Goal: Task Accomplishment & Management: Use online tool/utility

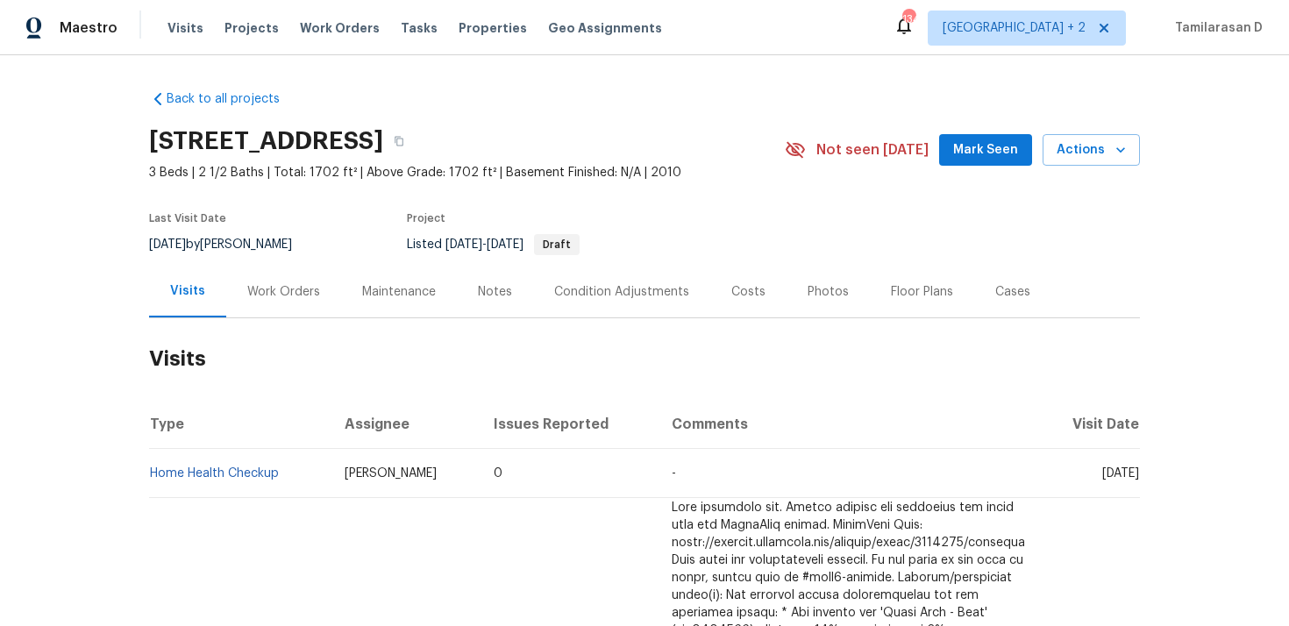
click at [299, 292] on div "Work Orders" at bounding box center [283, 292] width 73 height 18
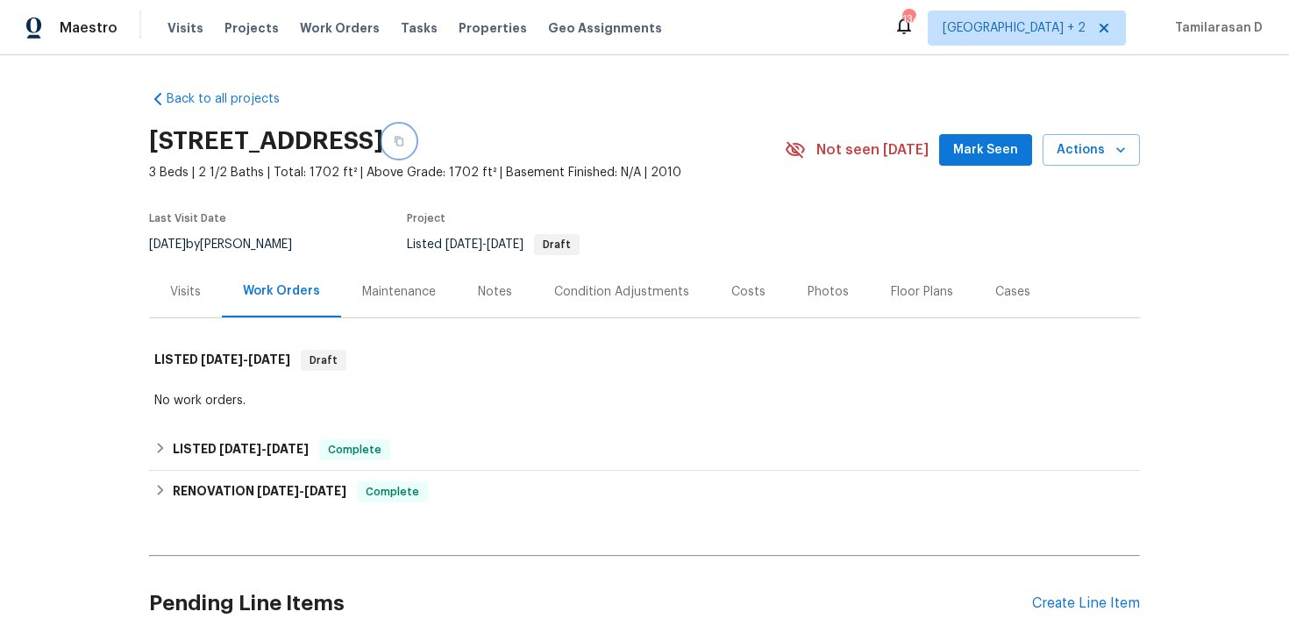
click at [404, 139] on icon "button" at bounding box center [399, 141] width 11 height 11
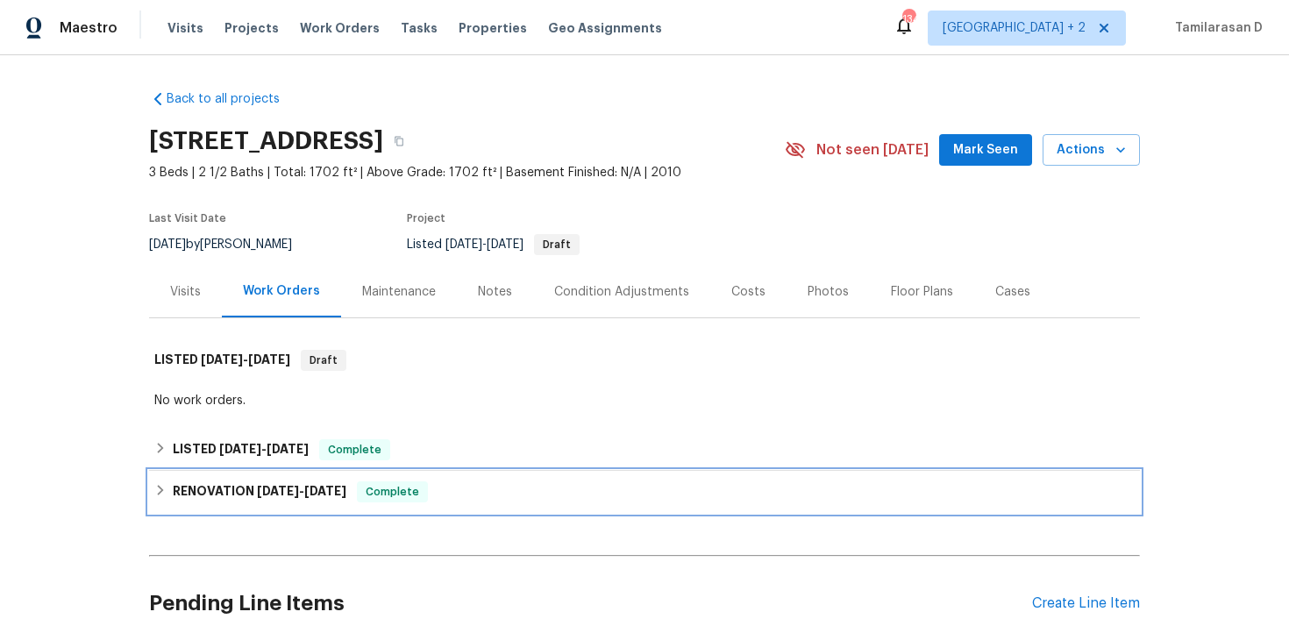
click at [408, 488] on span "Complete" at bounding box center [393, 492] width 68 height 18
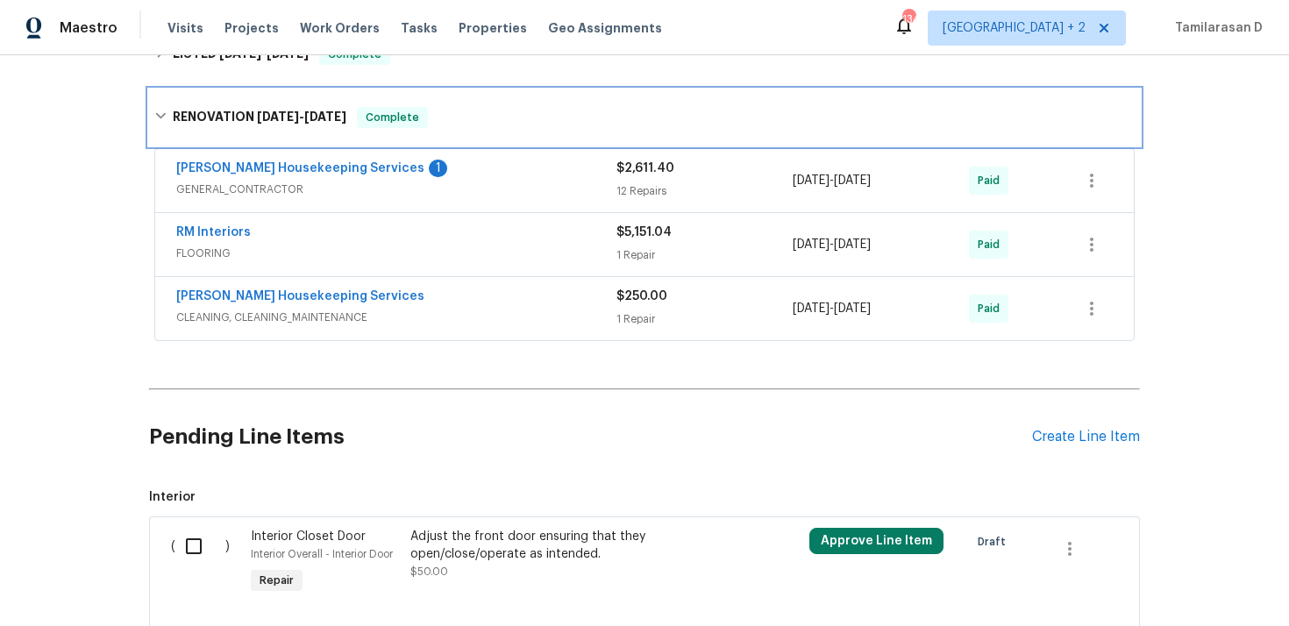
scroll to position [315, 0]
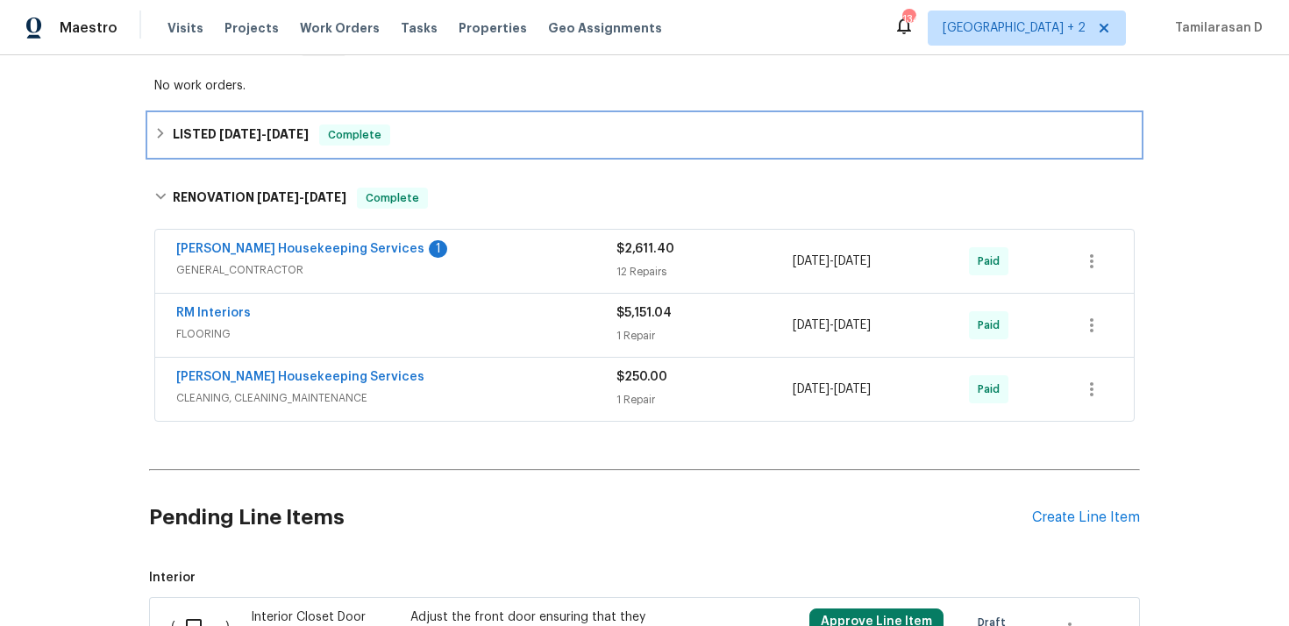
click at [189, 123] on div "LISTED 4/29/25 - 4/30/25 Complete" at bounding box center [644, 135] width 991 height 42
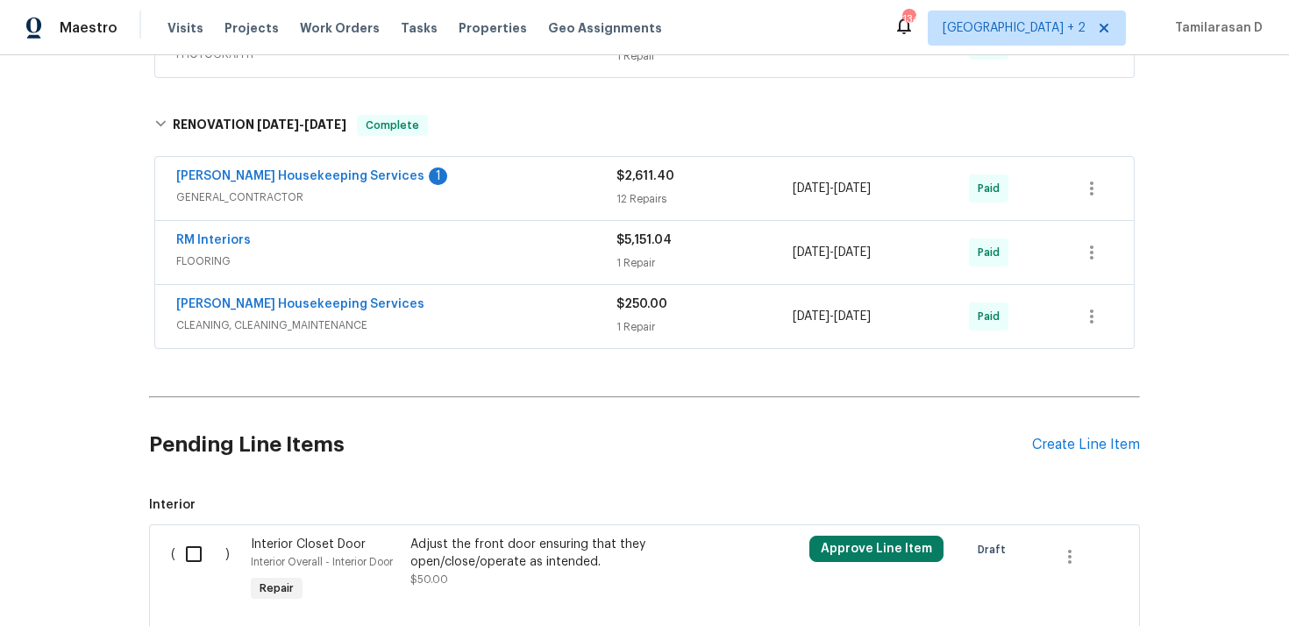
scroll to position [469, 0]
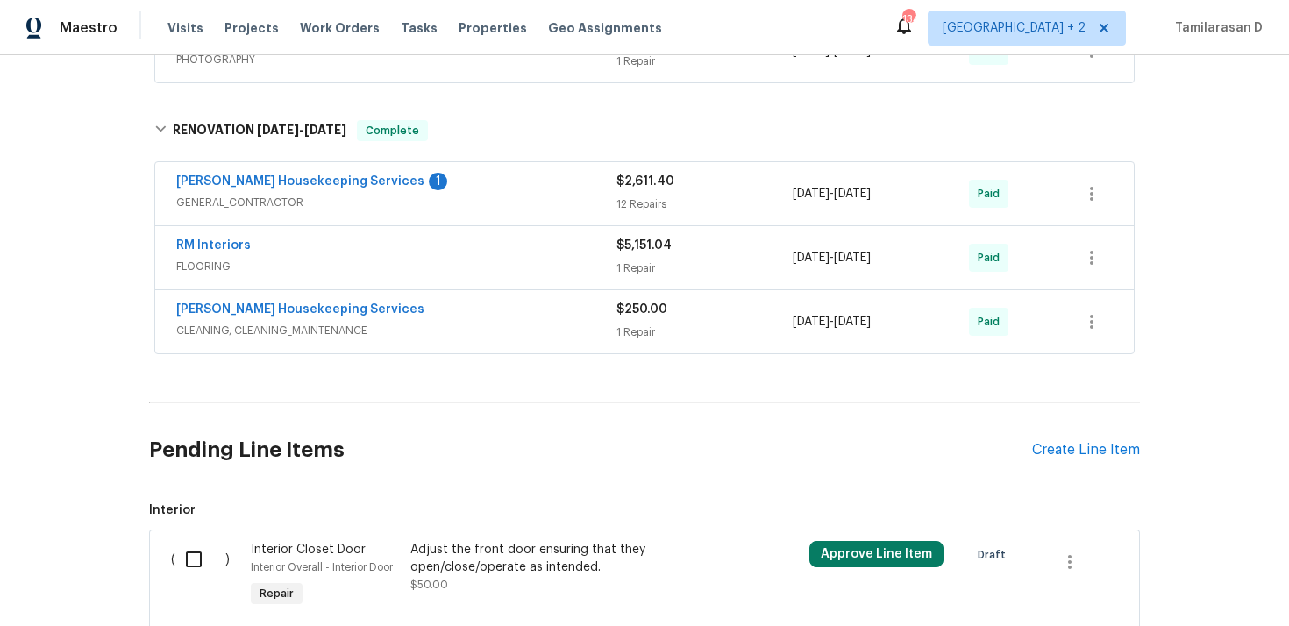
click at [407, 196] on span "GENERAL_CONTRACTOR" at bounding box center [396, 203] width 440 height 18
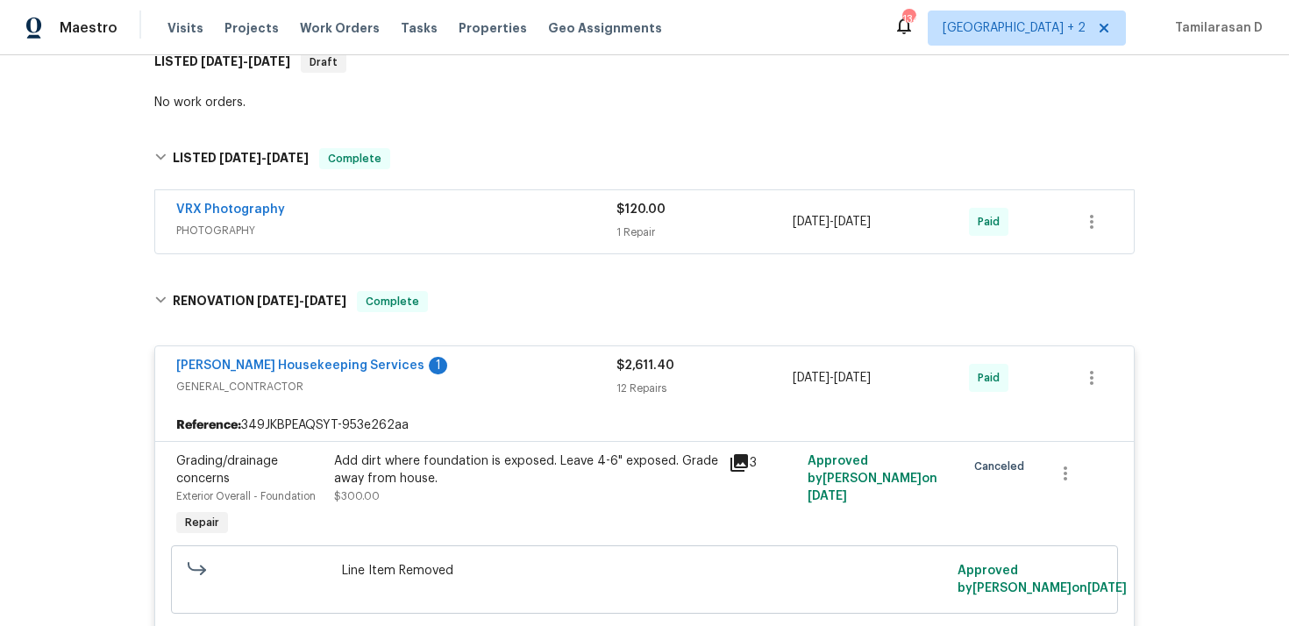
scroll to position [219, 0]
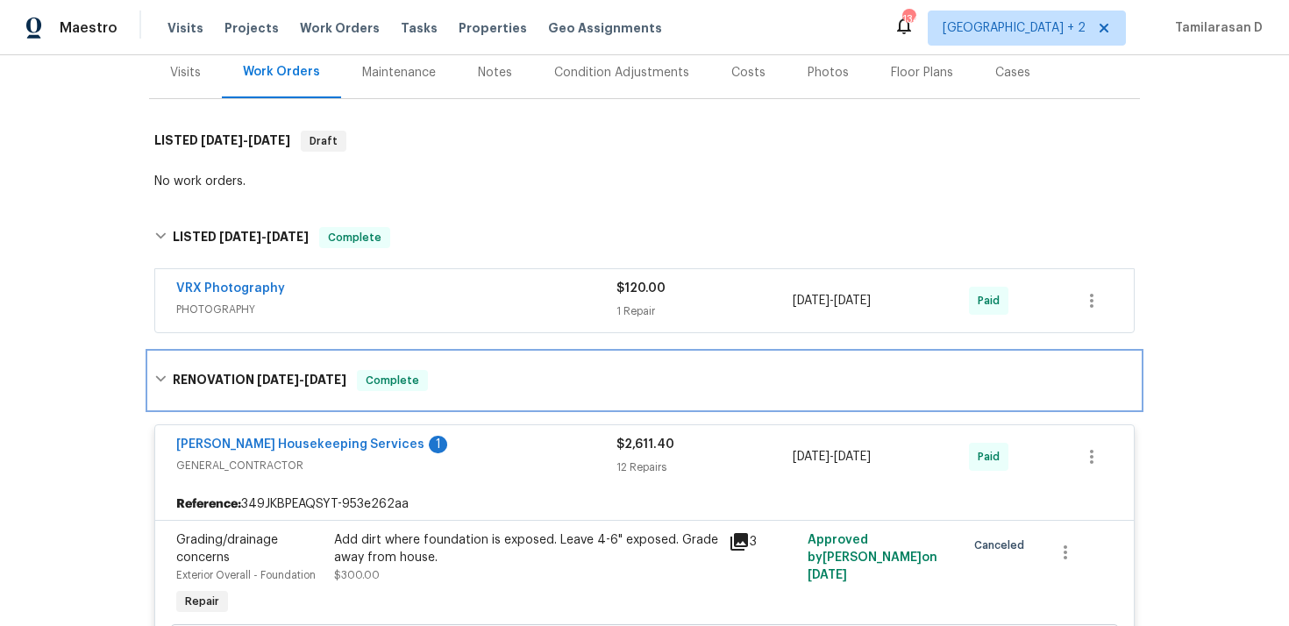
click at [539, 363] on div "RENOVATION 4/11/25 - 4/23/25 Complete" at bounding box center [644, 381] width 991 height 56
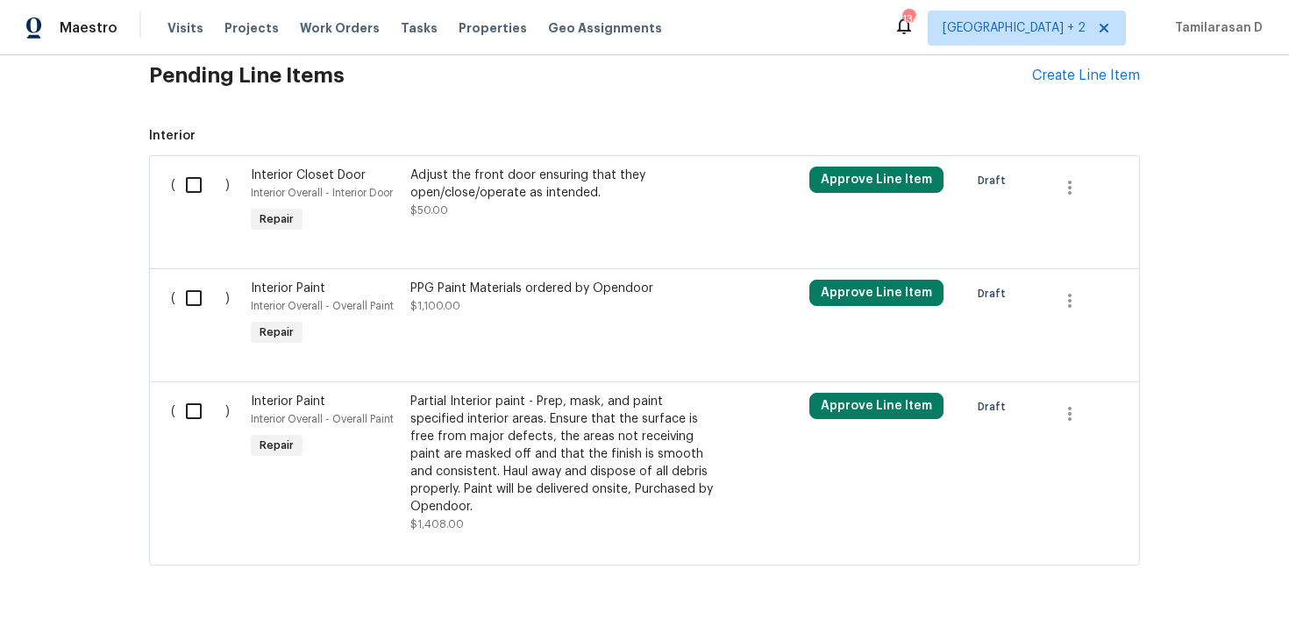
scroll to position [588, 0]
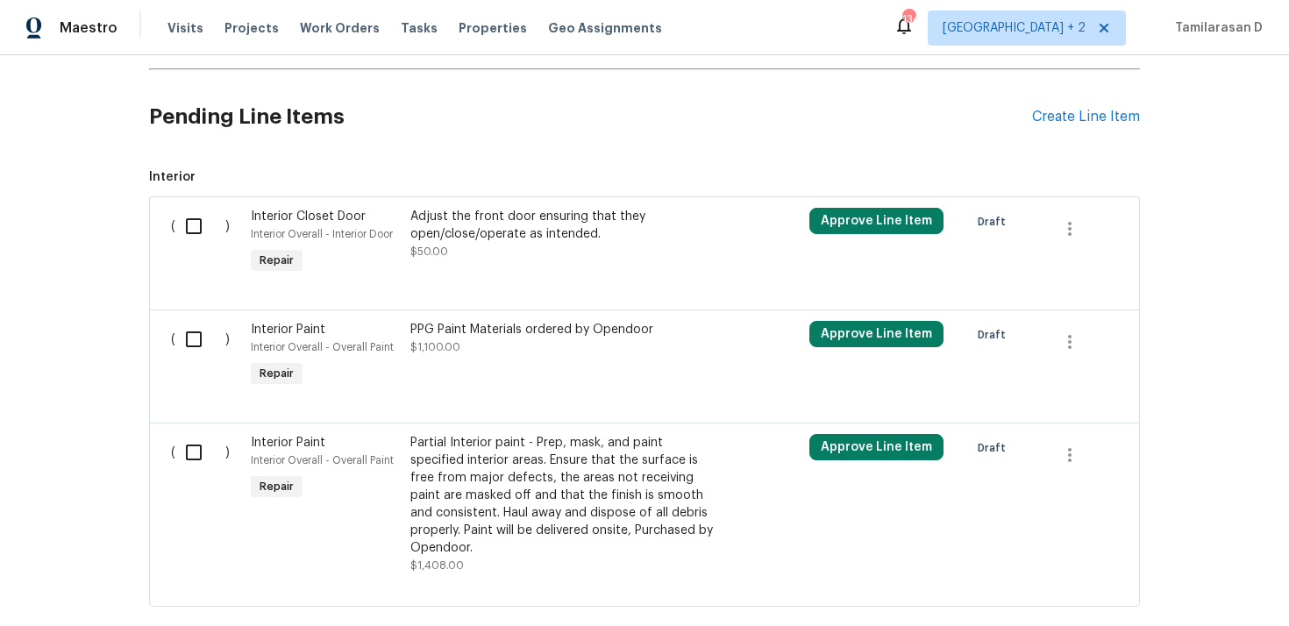
click at [517, 239] on div "Adjust the front door ensuring that they open/close/operate as intended." at bounding box center [564, 225] width 309 height 35
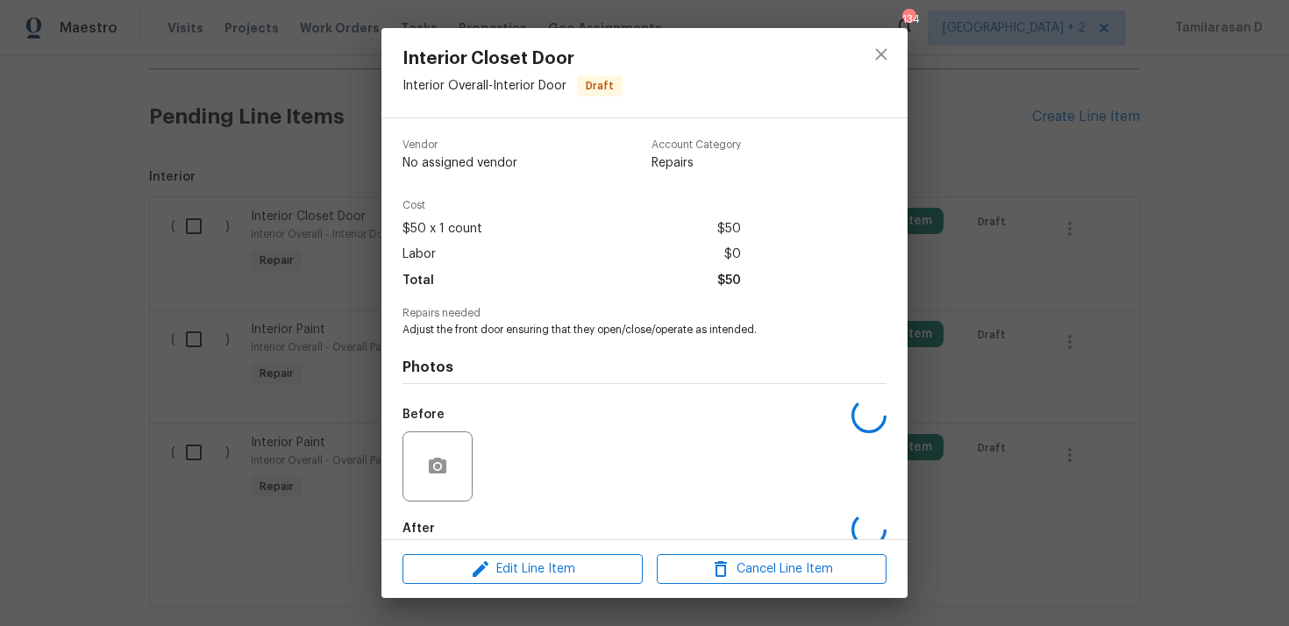
scroll to position [94, 0]
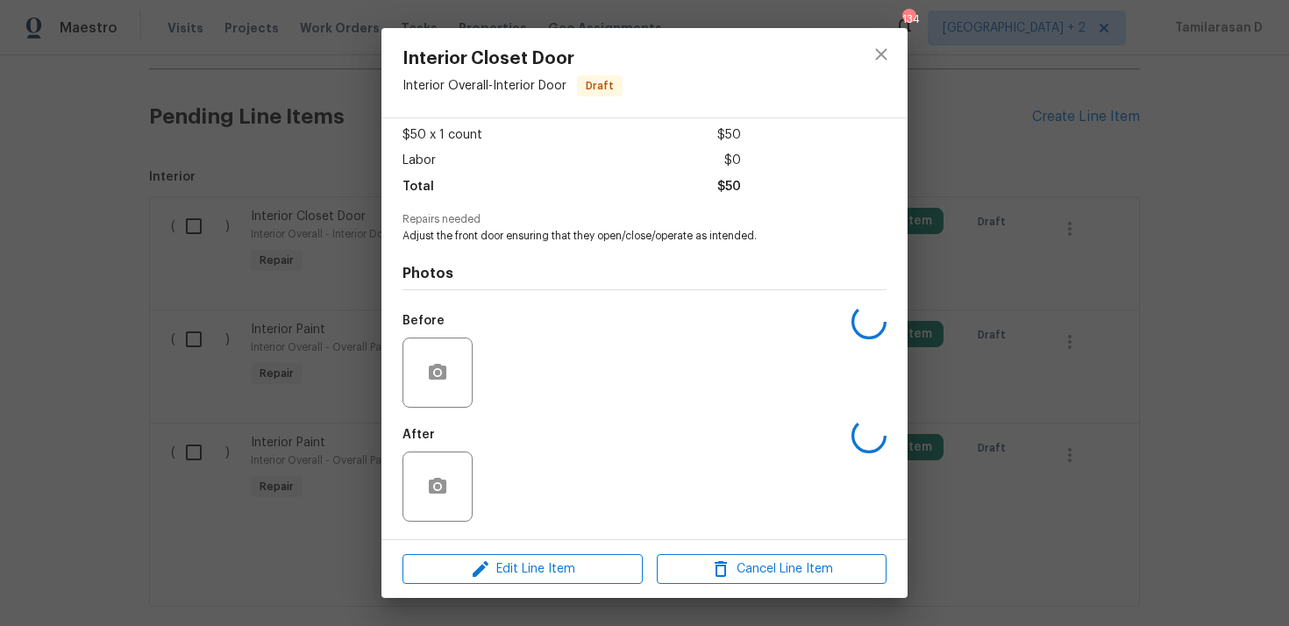
click at [296, 385] on div "Interior Closet Door Interior Overall - Interior Door Draft Vendor No assigned …" at bounding box center [644, 313] width 1289 height 626
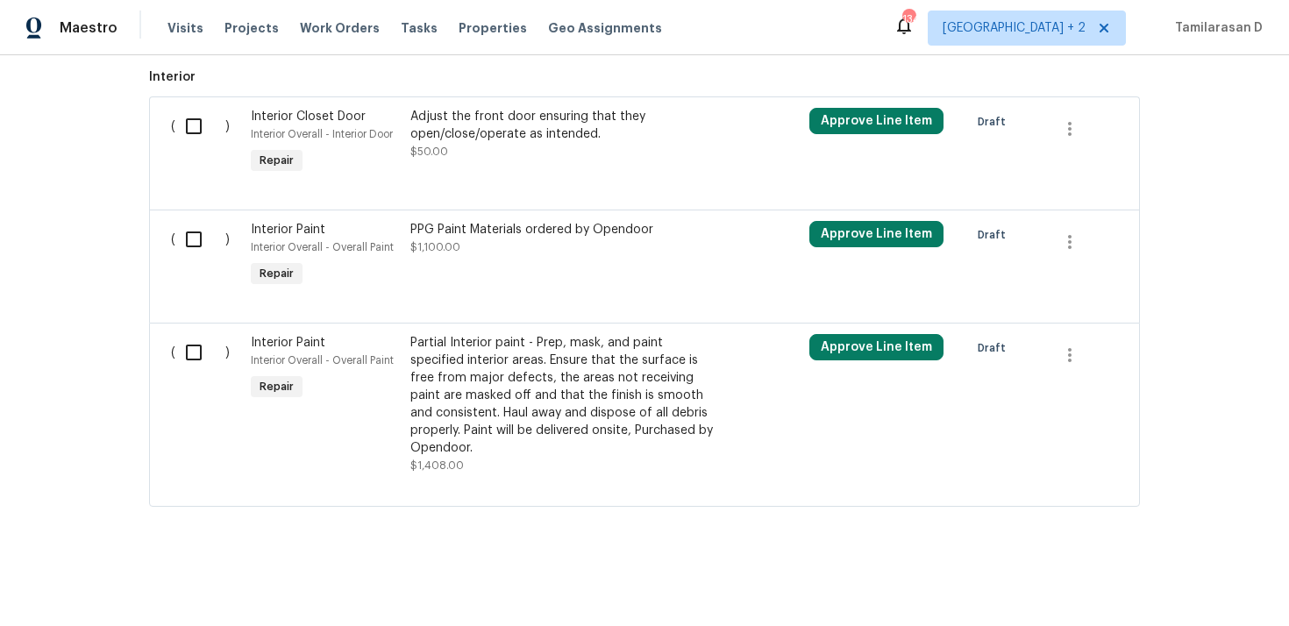
scroll to position [0, 0]
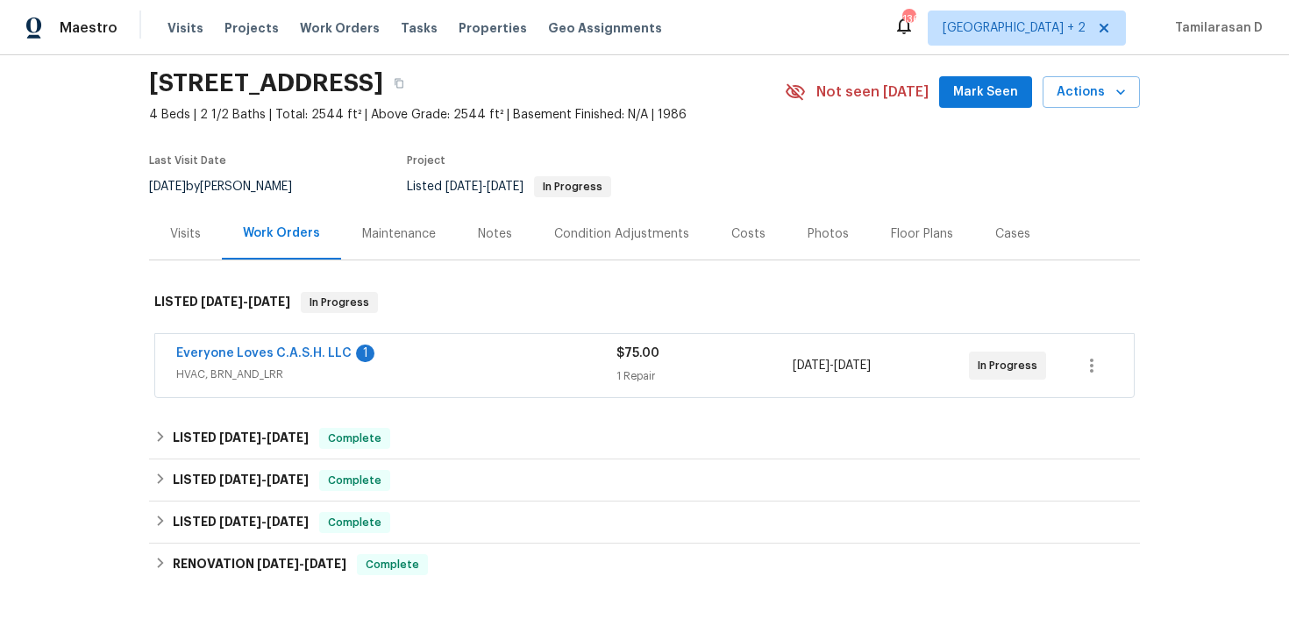
scroll to position [136, 0]
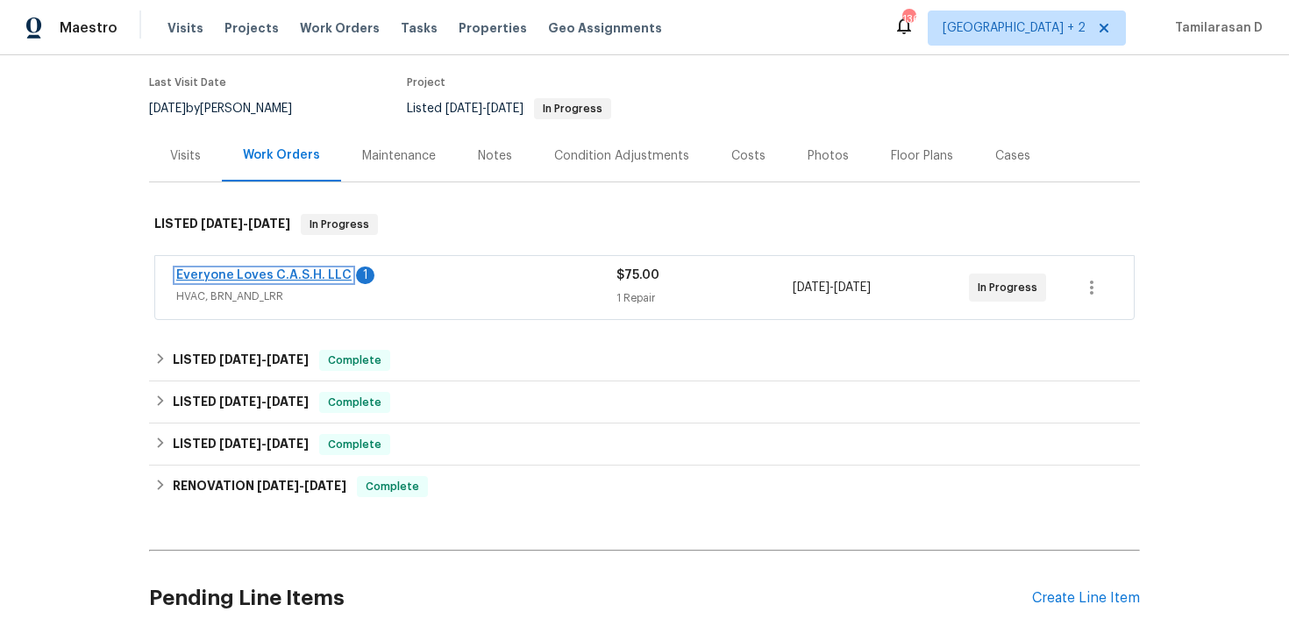
click at [271, 277] on link "Everyone Loves C.A.S.H. LLC" at bounding box center [263, 275] width 175 height 12
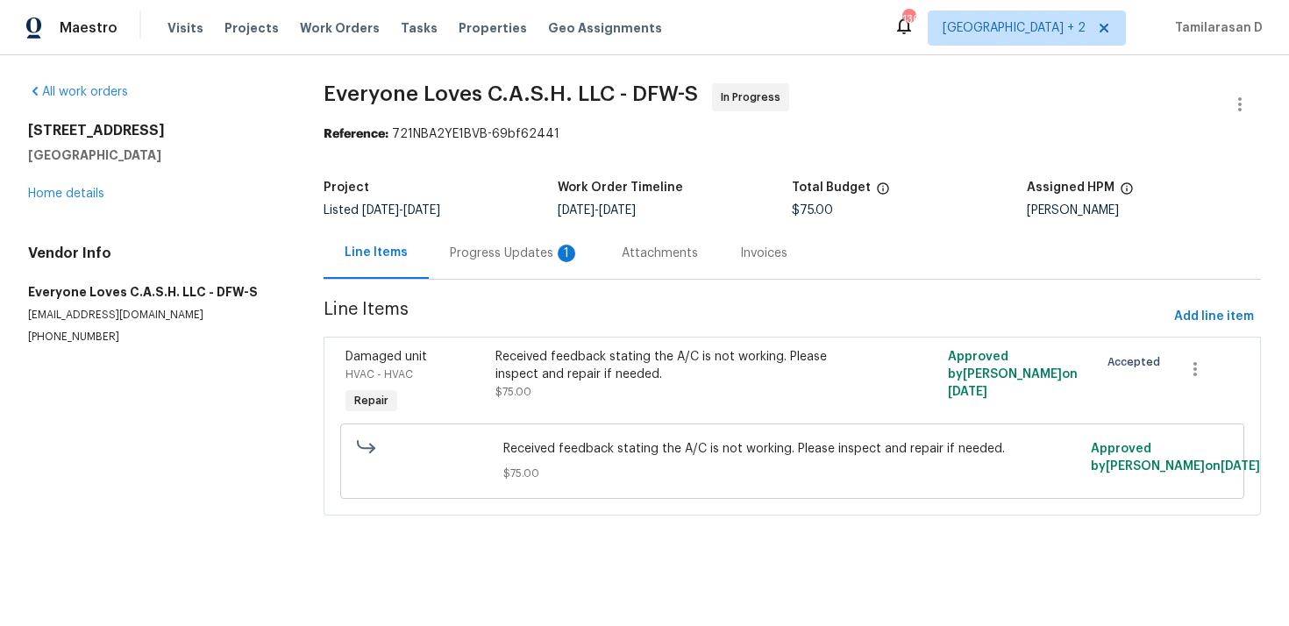
click at [494, 253] on div "Progress Updates 1" at bounding box center [515, 254] width 130 height 18
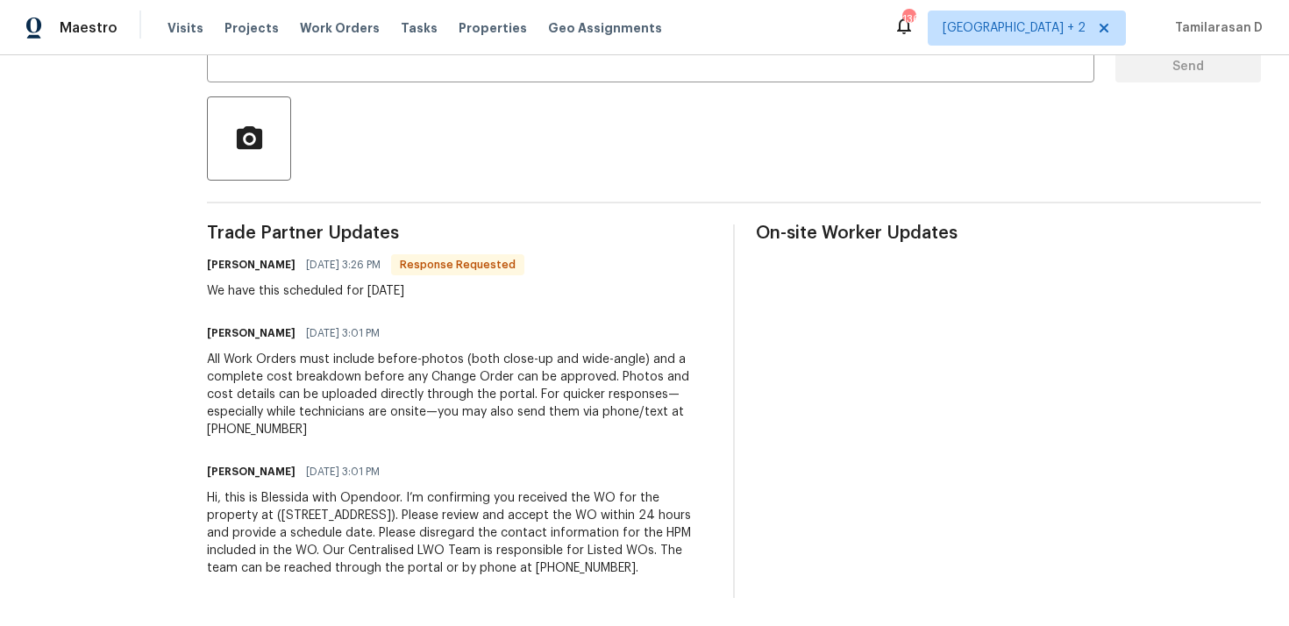
scroll to position [65, 0]
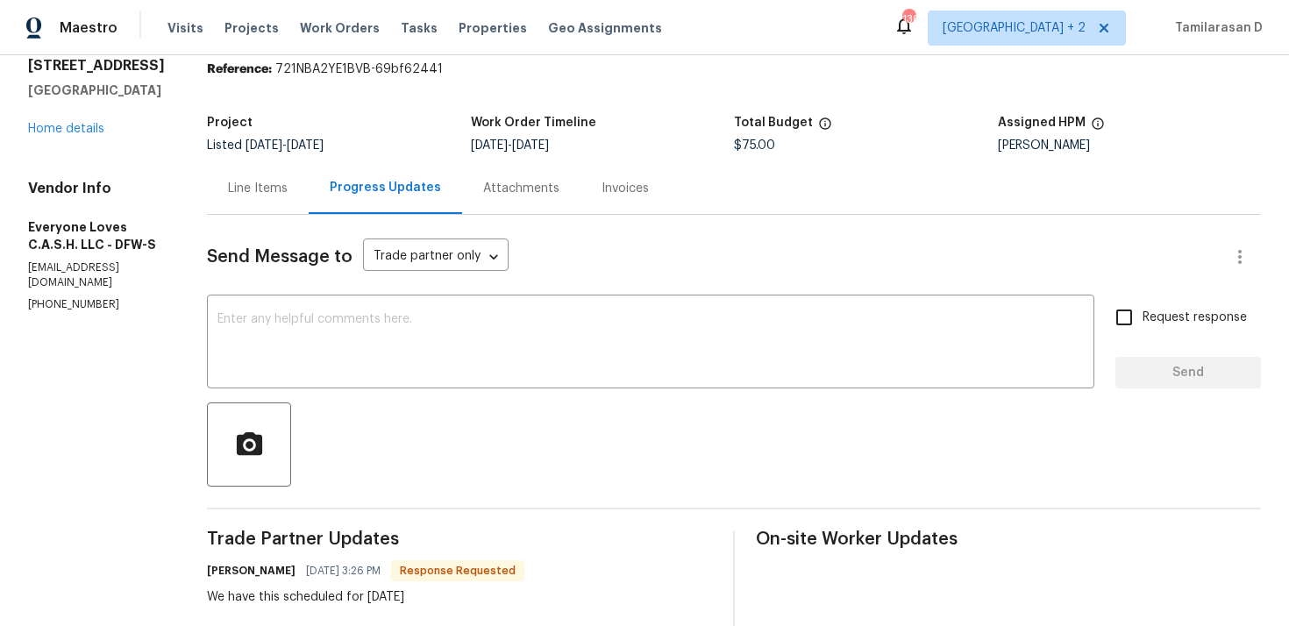
click at [296, 206] on div "Line Items" at bounding box center [258, 188] width 102 height 52
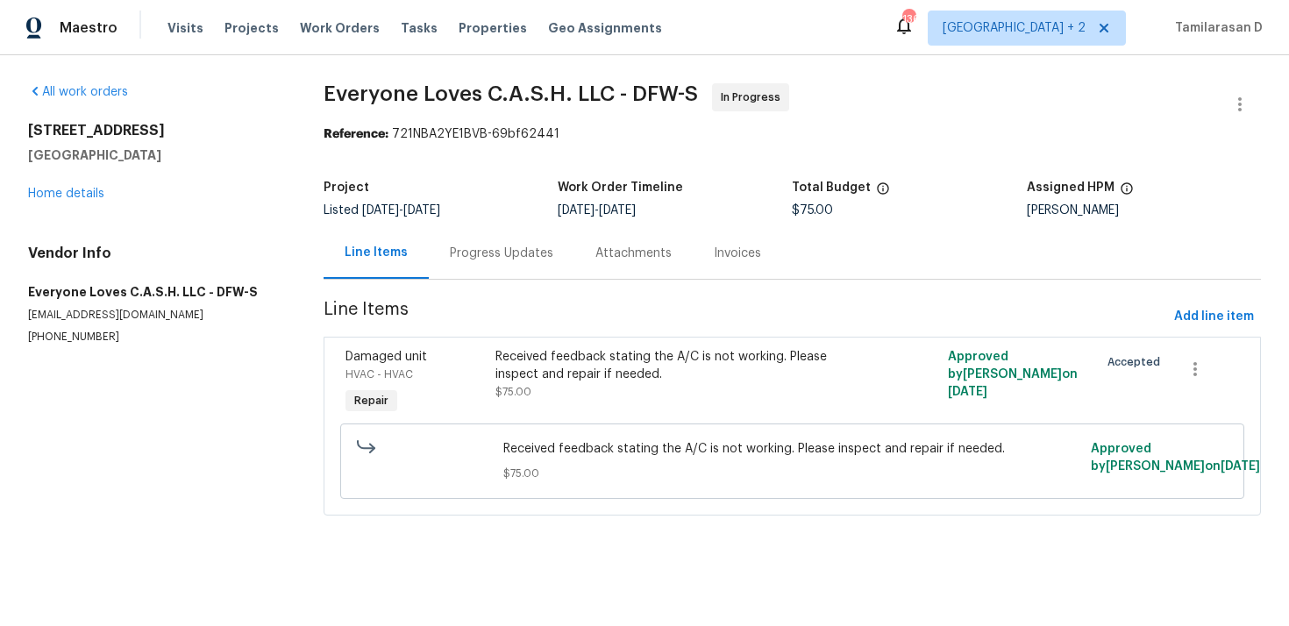
click at [497, 257] on div "Progress Updates" at bounding box center [501, 254] width 103 height 18
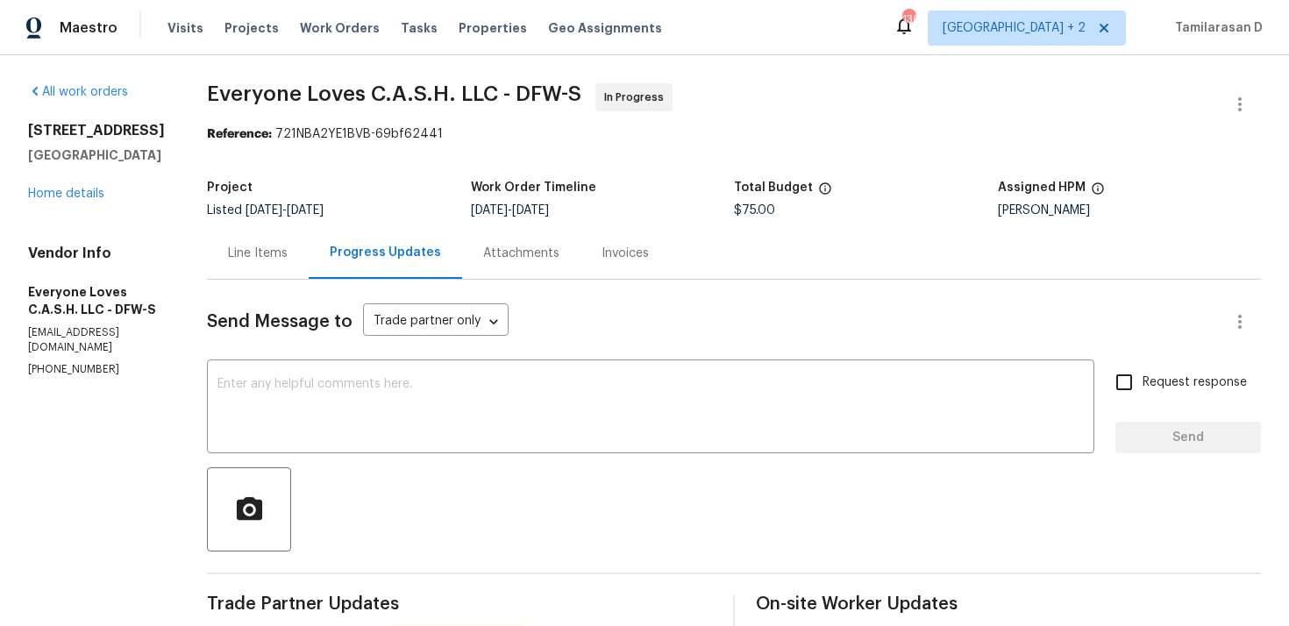
click at [282, 260] on div "Line Items" at bounding box center [258, 254] width 60 height 18
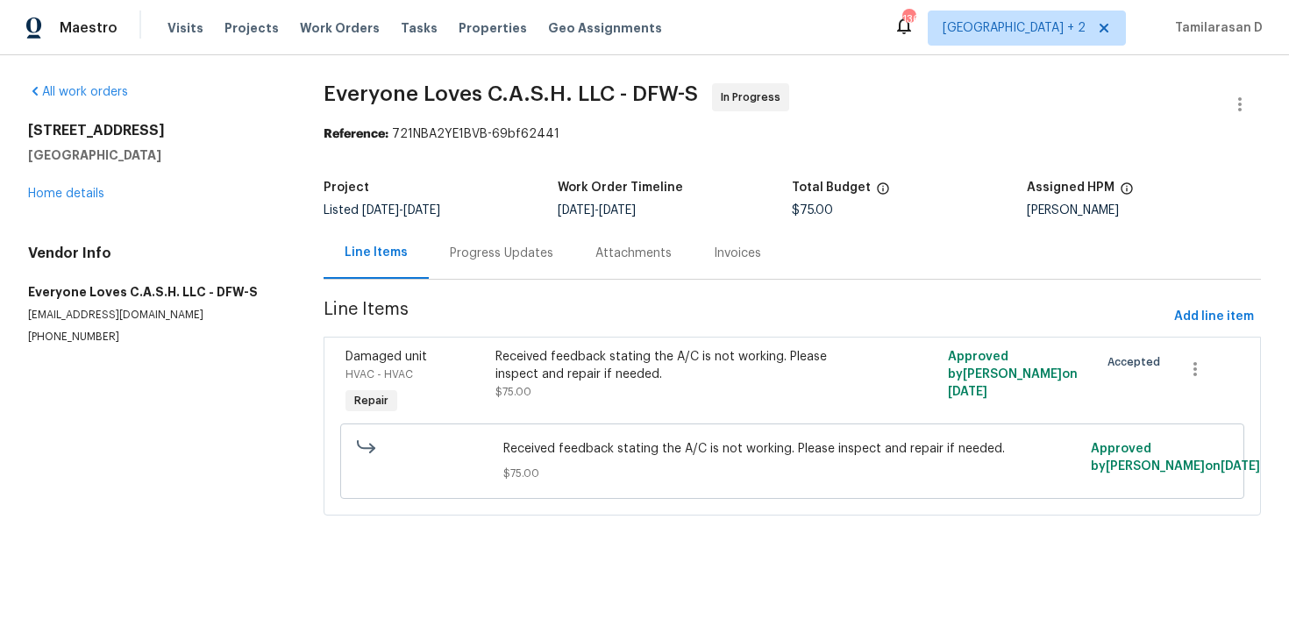
click at [476, 248] on div "Progress Updates" at bounding box center [501, 254] width 103 height 18
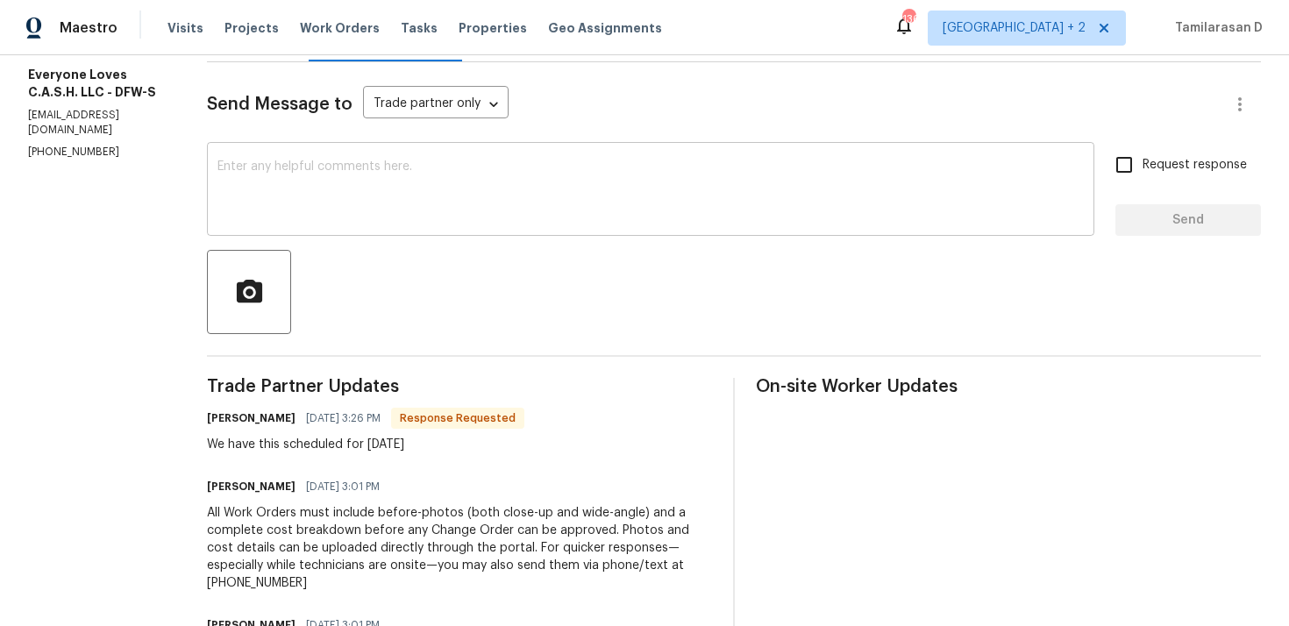
scroll to position [278, 0]
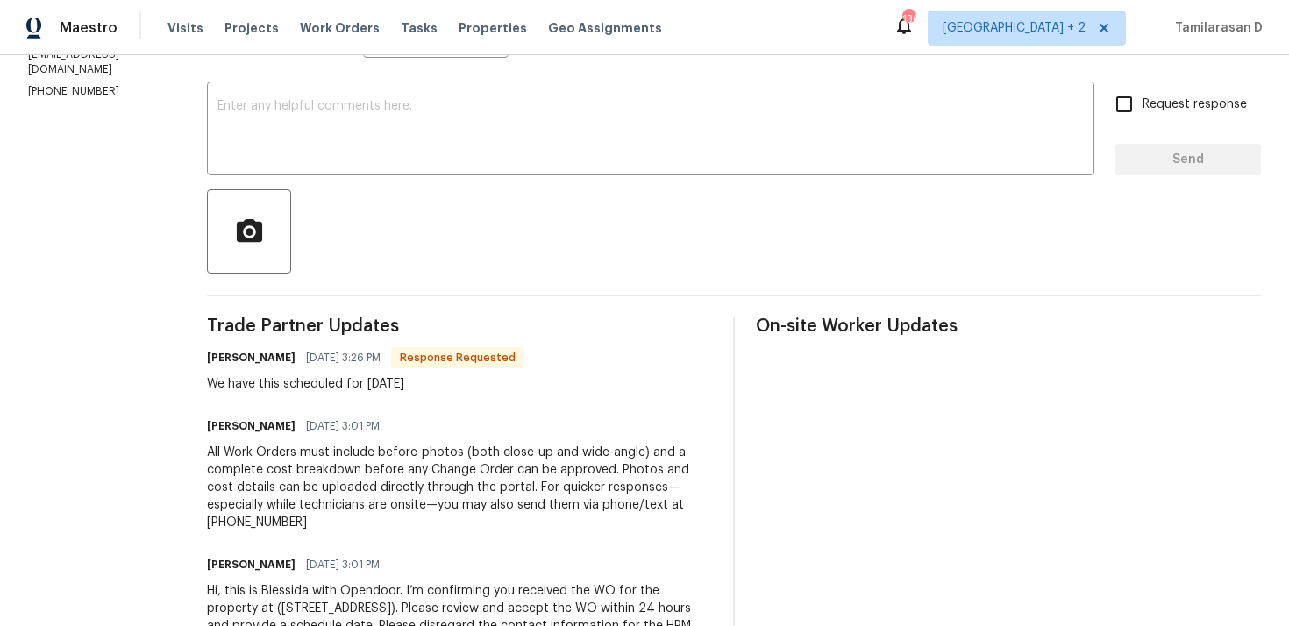
click at [390, 390] on div "We have this scheduled for [DATE]" at bounding box center [365, 384] width 317 height 18
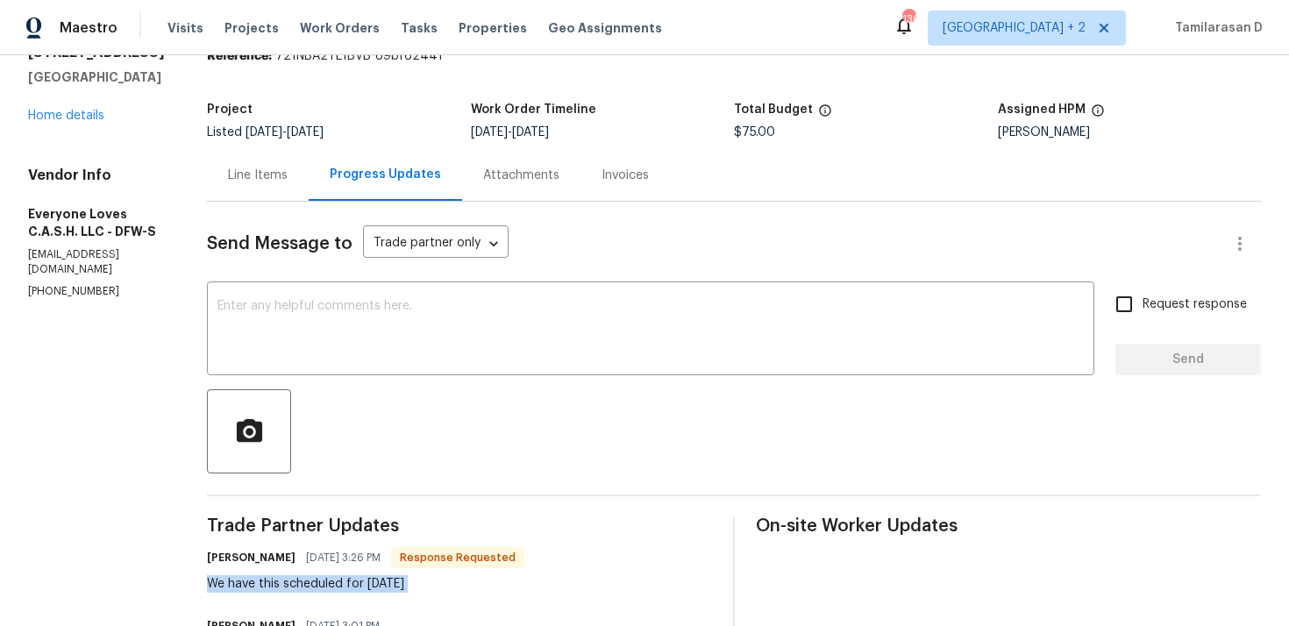
scroll to position [64, 0]
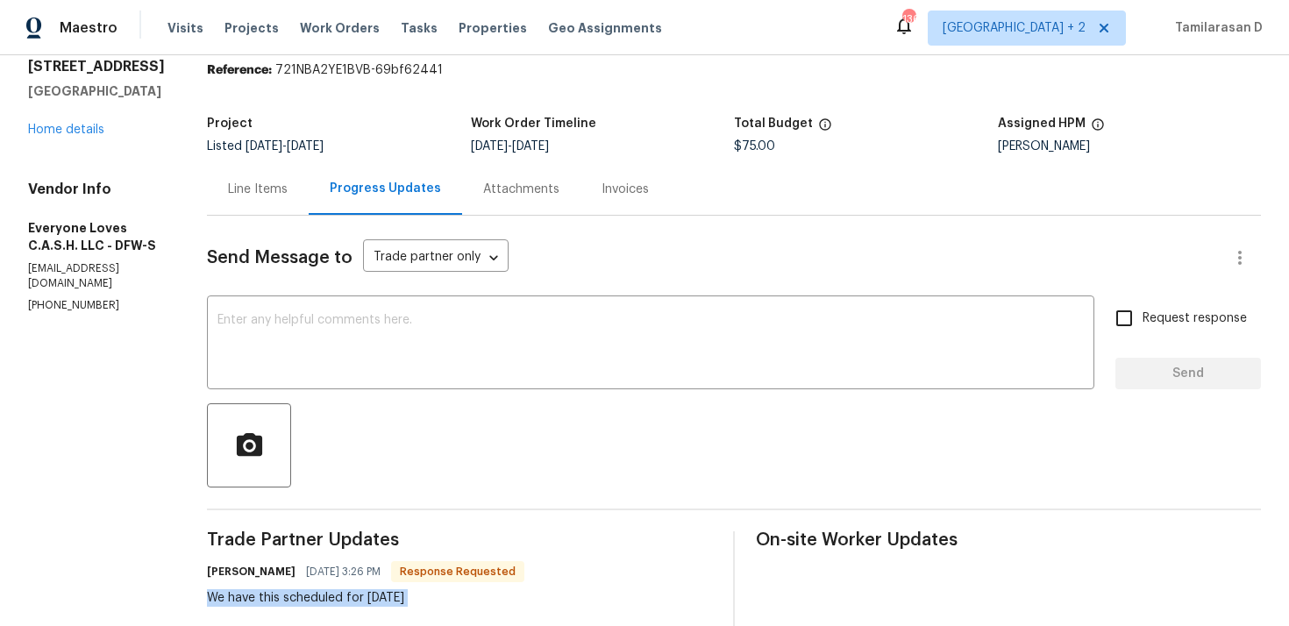
click at [279, 185] on div "Line Items" at bounding box center [258, 190] width 60 height 18
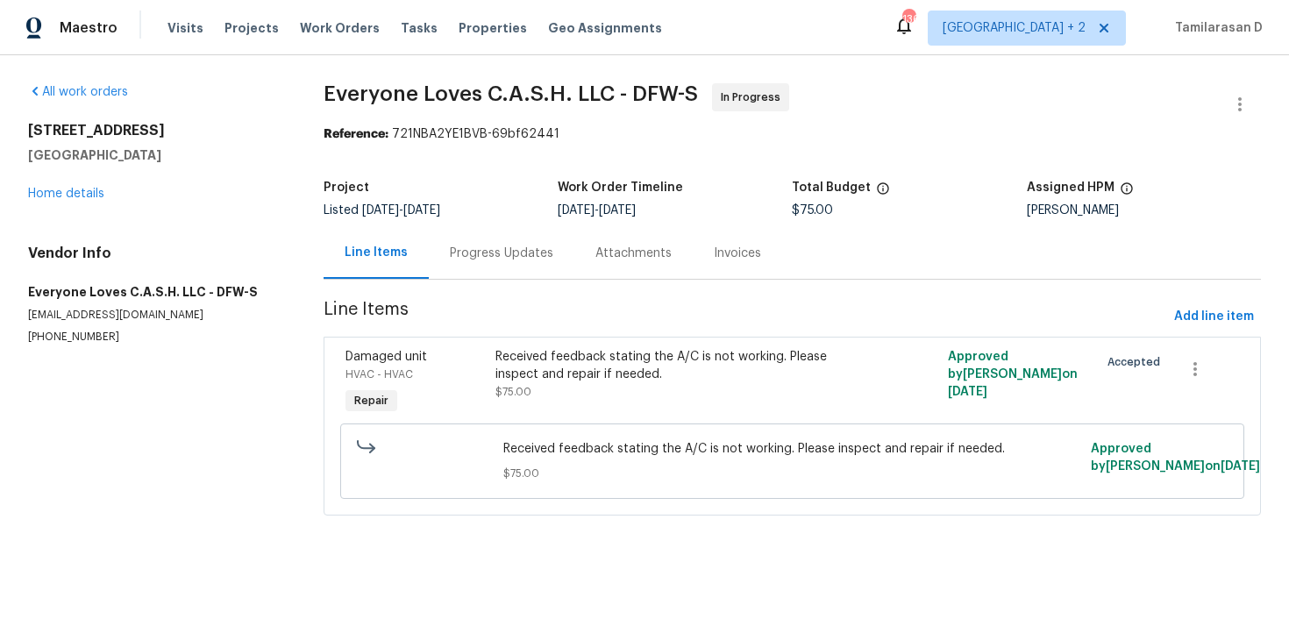
click at [470, 257] on div "Progress Updates" at bounding box center [501, 254] width 103 height 18
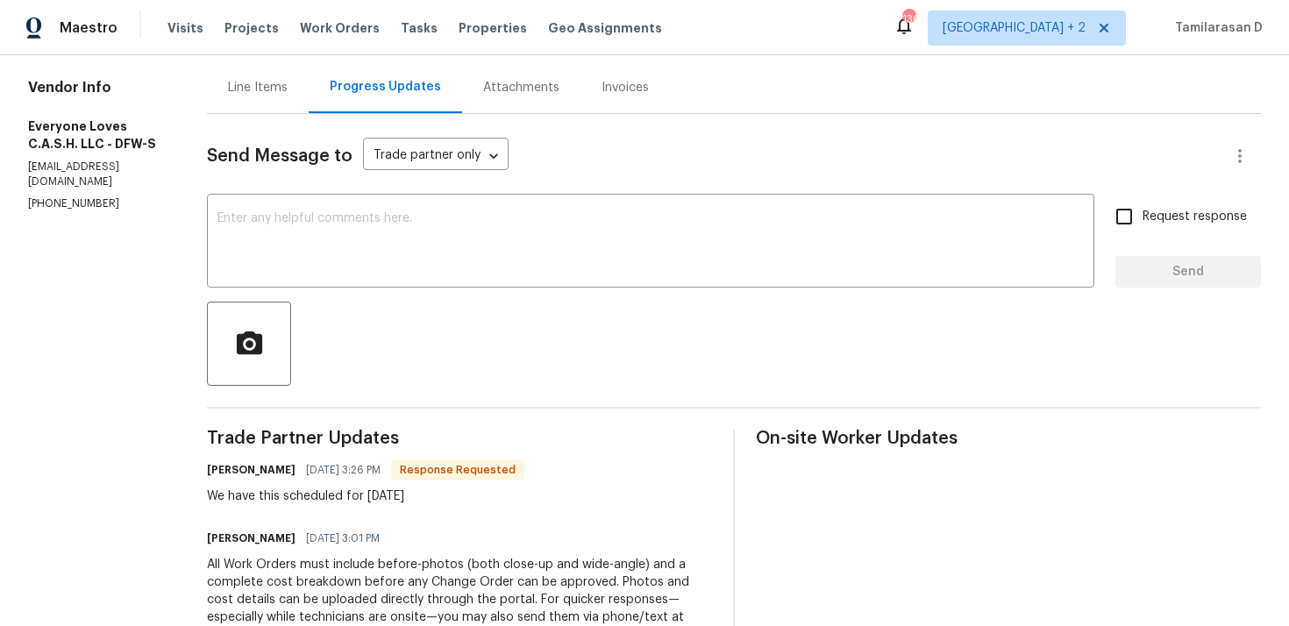
scroll to position [168, 0]
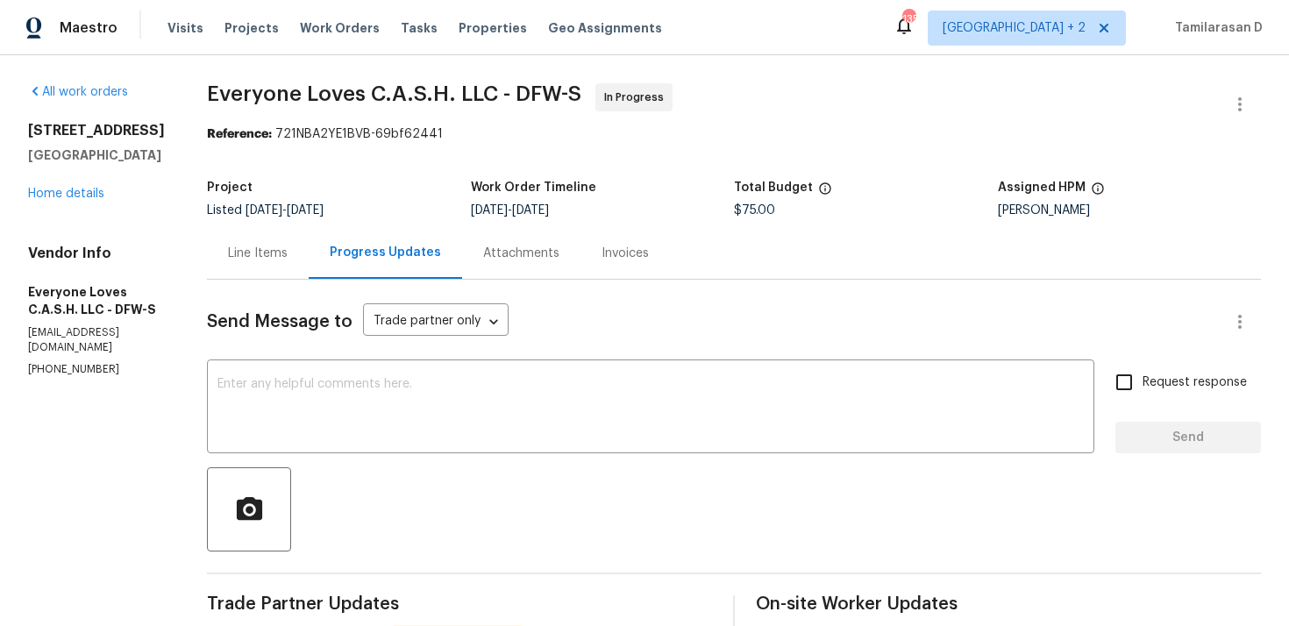
click at [303, 269] on div "Line Items" at bounding box center [258, 253] width 102 height 52
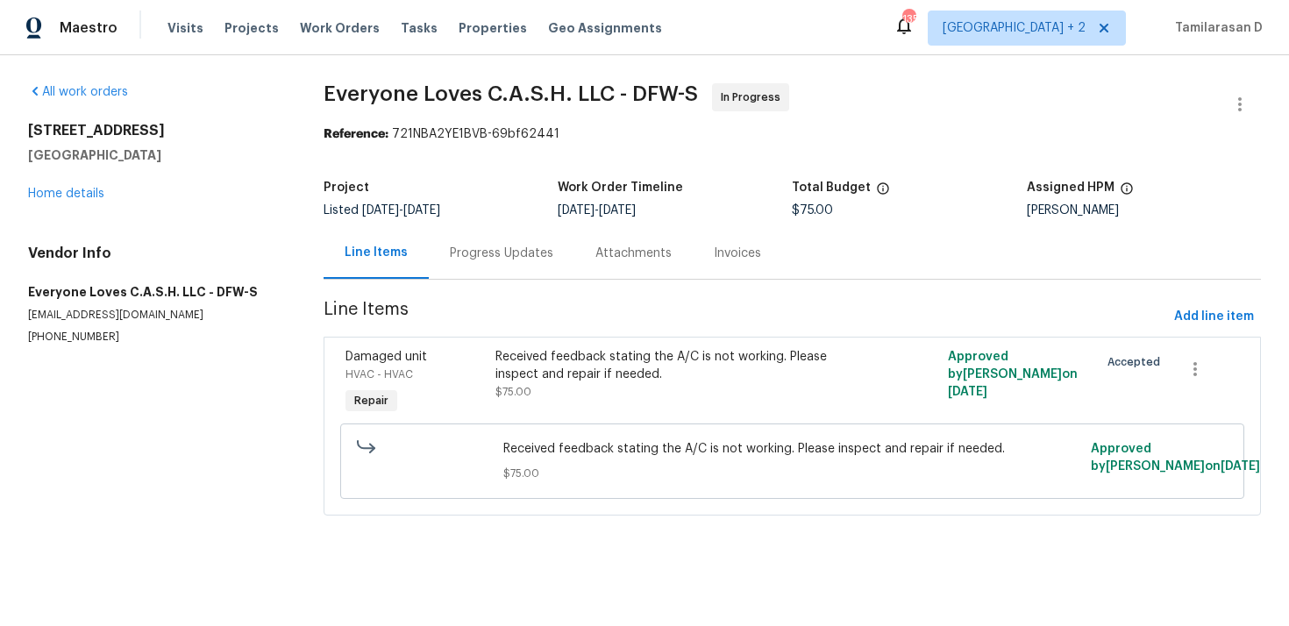
click at [605, 377] on div "Received feedback stating the A/C is not working. Please inspect and repair if …" at bounding box center [679, 365] width 367 height 35
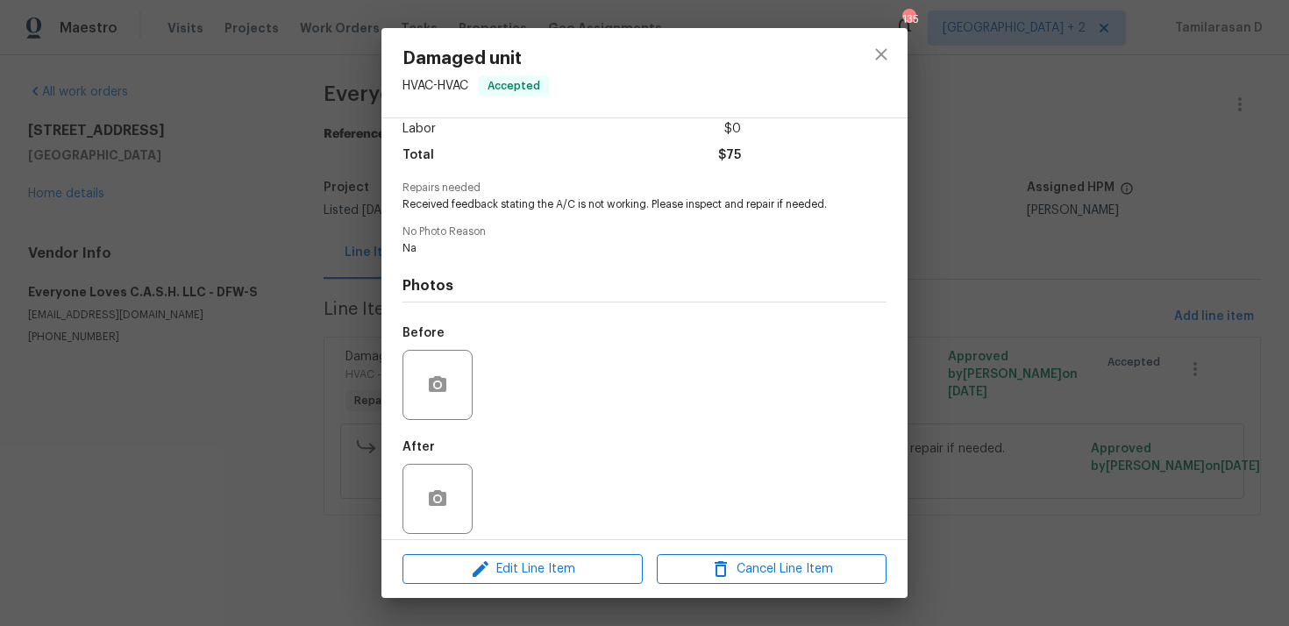
scroll to position [137, 0]
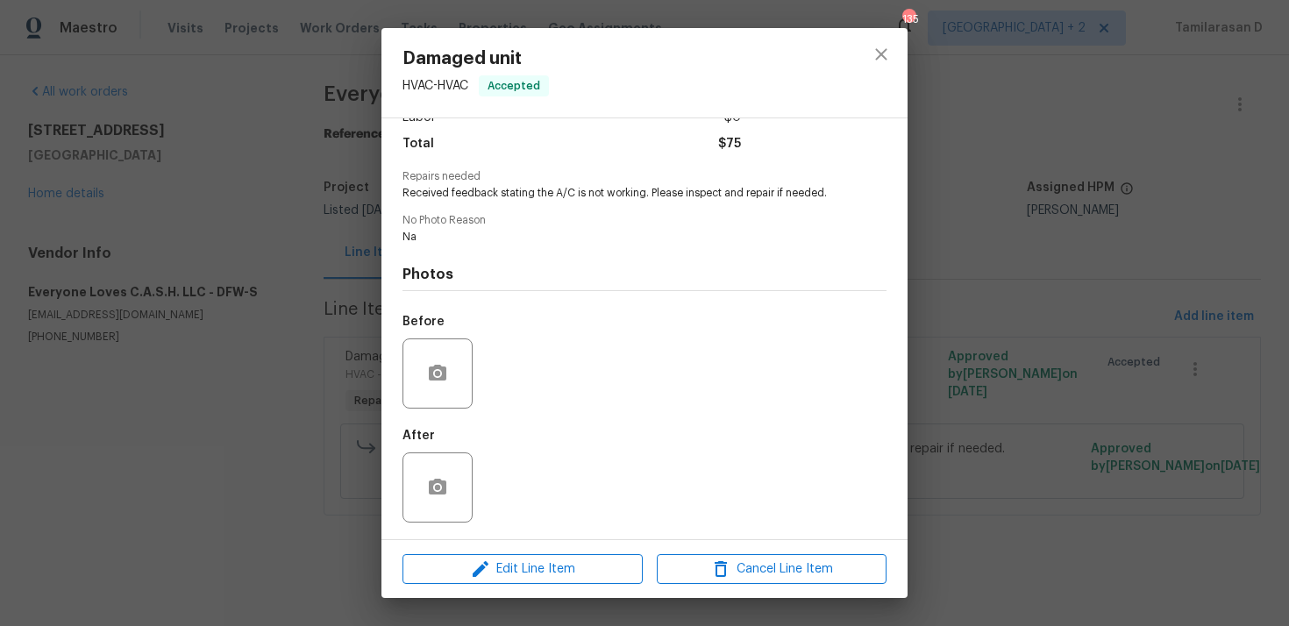
click at [267, 365] on div "Damaged unit HVAC - HVAC Accepted Vendor Everyone Loves C.A.S.H. LLC Account Ca…" at bounding box center [644, 313] width 1289 height 626
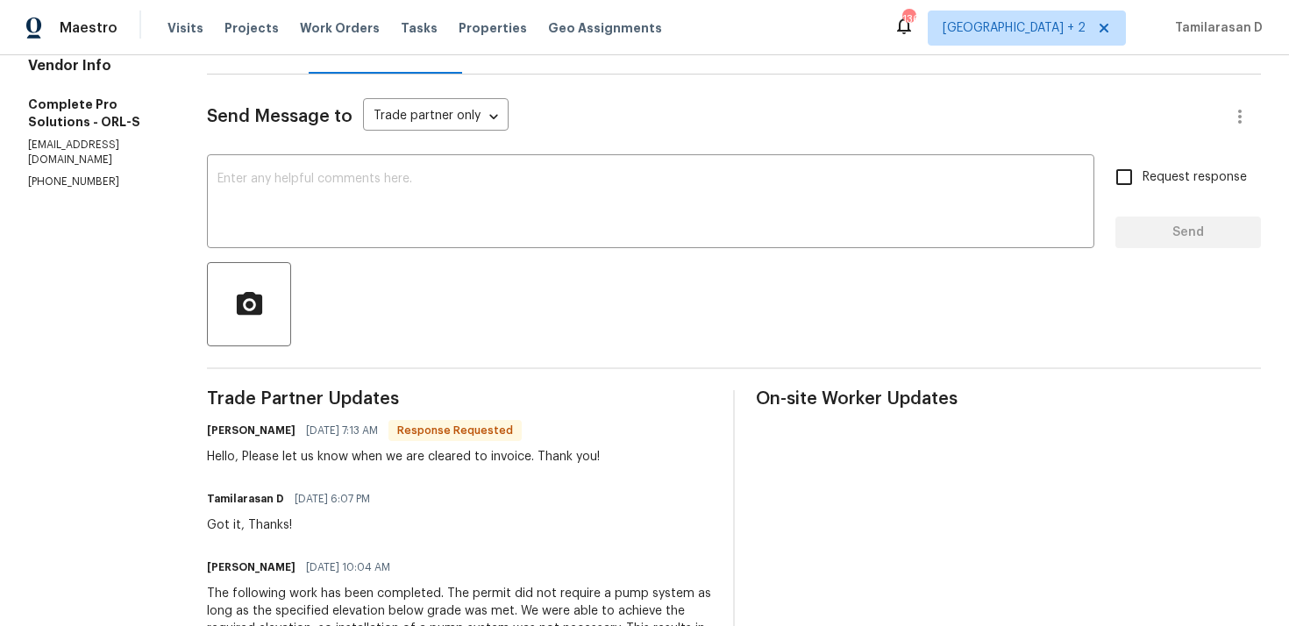
scroll to position [231, 0]
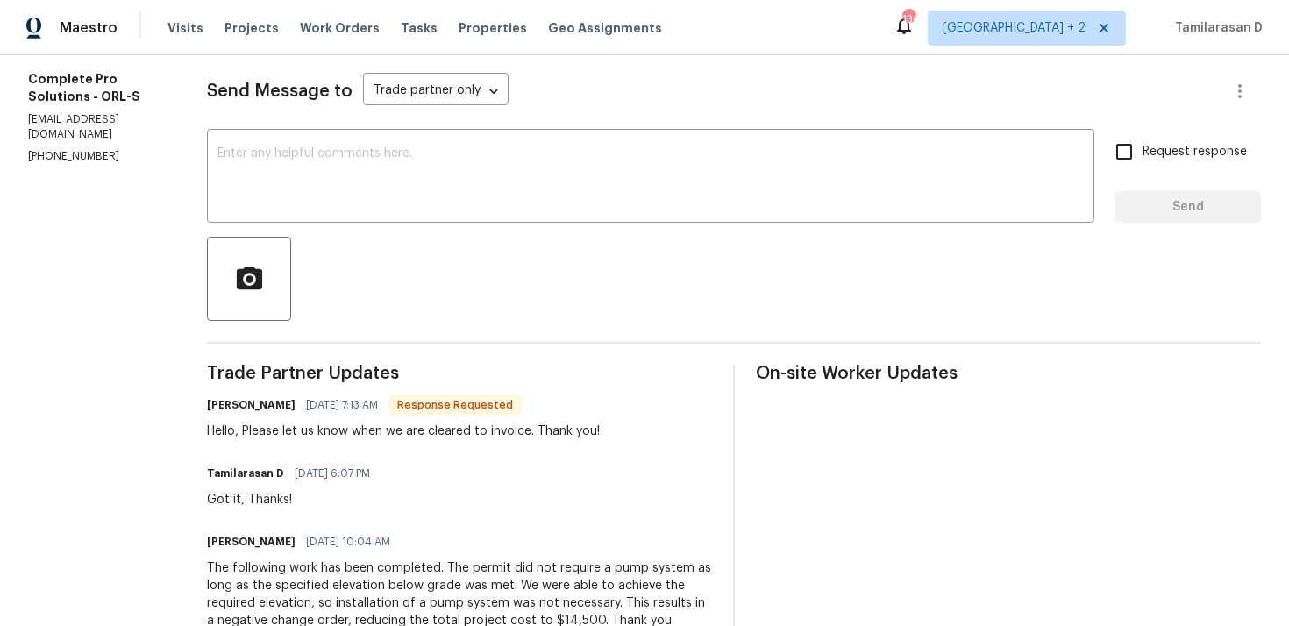
click at [442, 429] on div "Hello, Please let us know when we are cleared to invoice. Thank you!" at bounding box center [403, 432] width 393 height 18
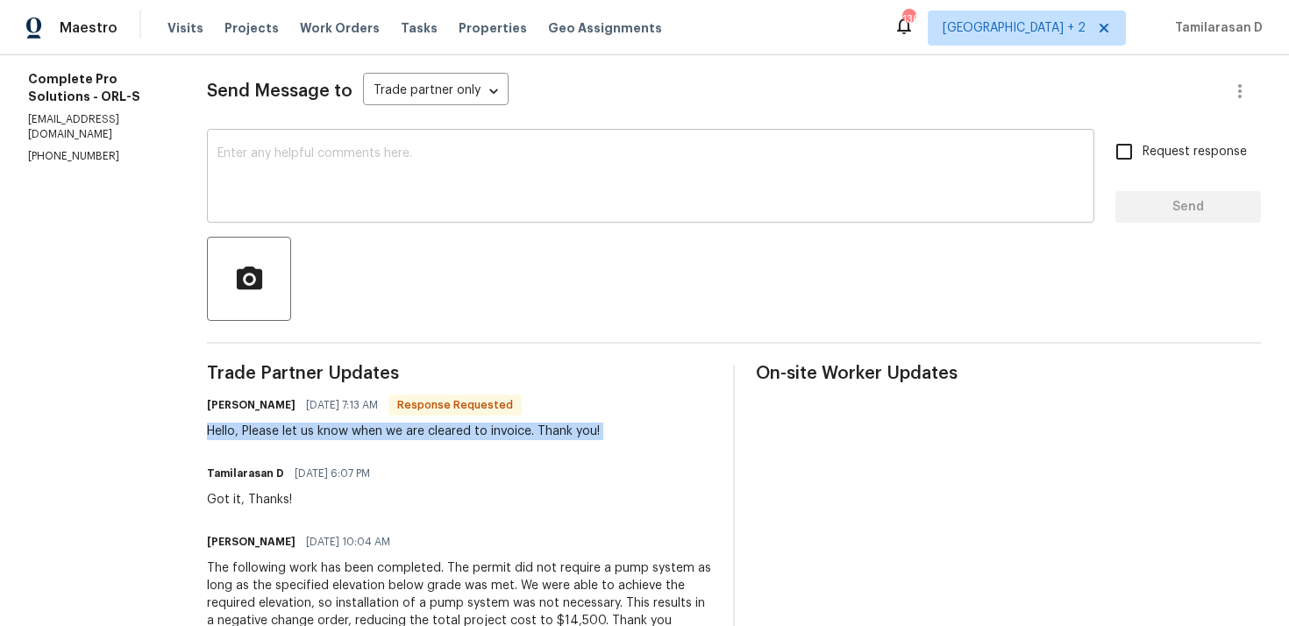
click at [358, 208] on textarea at bounding box center [650, 177] width 866 height 61
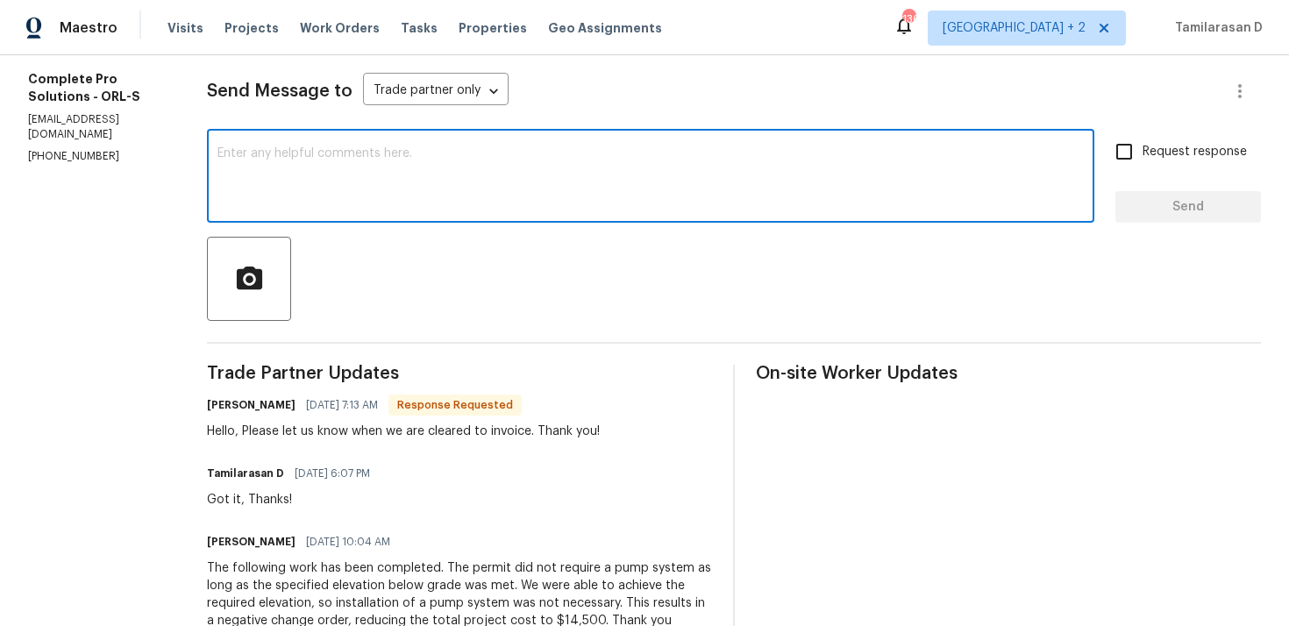
click at [348, 186] on textarea at bounding box center [650, 177] width 866 height 61
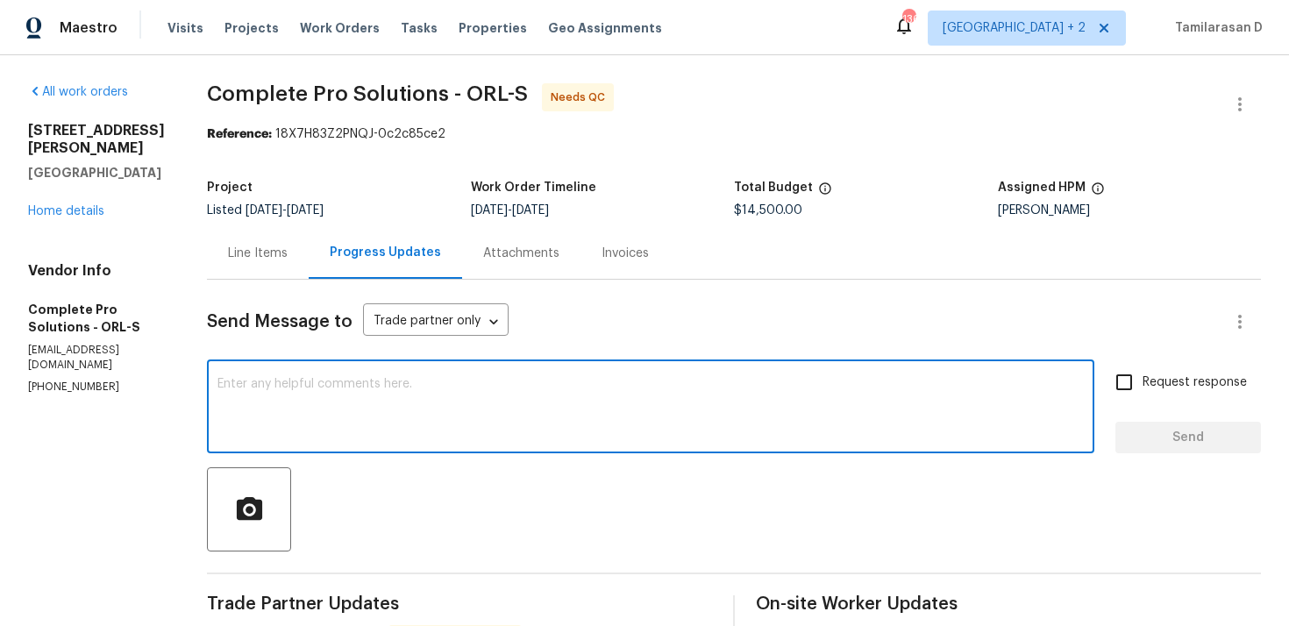
click at [359, 398] on textarea at bounding box center [650, 408] width 866 height 61
click at [1227, 96] on button "button" at bounding box center [1240, 104] width 42 height 42
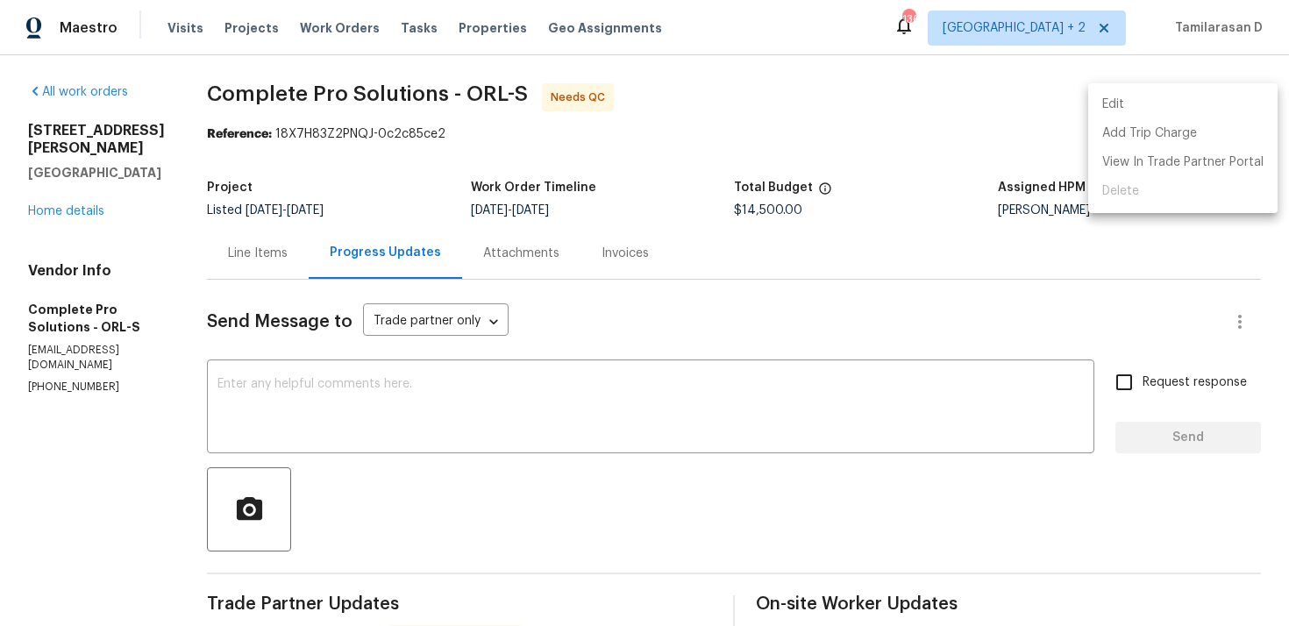
click at [1144, 103] on li "Edit" at bounding box center [1182, 104] width 189 height 29
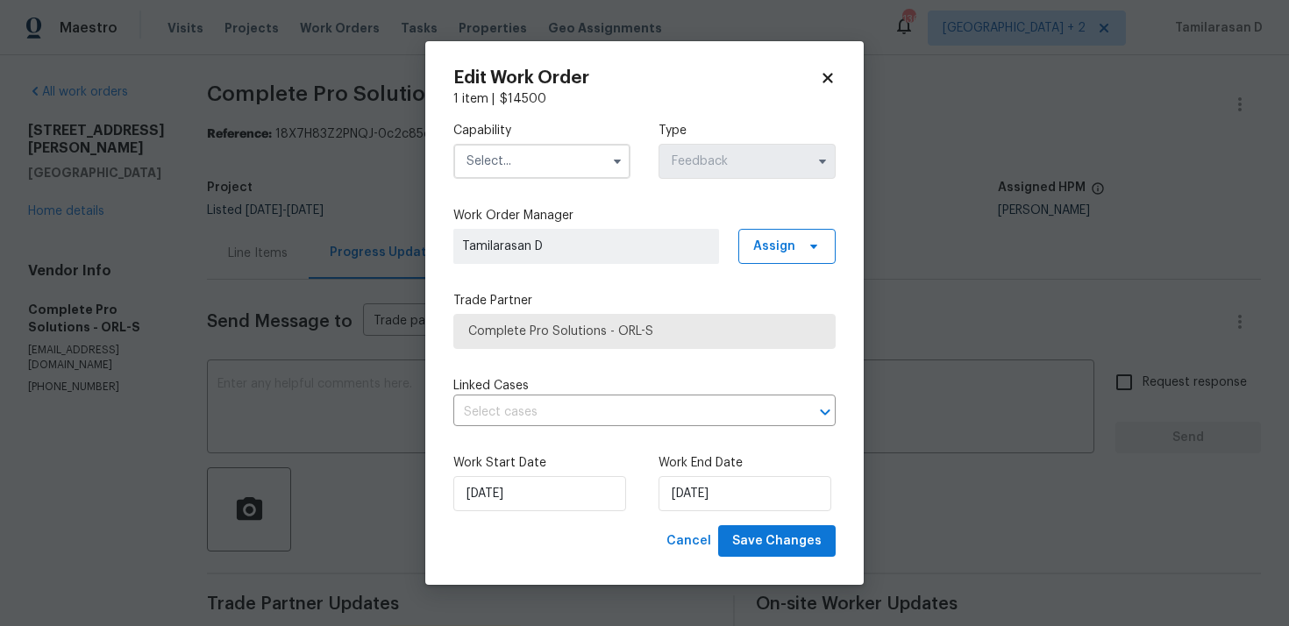
click at [595, 157] on input "text" at bounding box center [541, 161] width 177 height 35
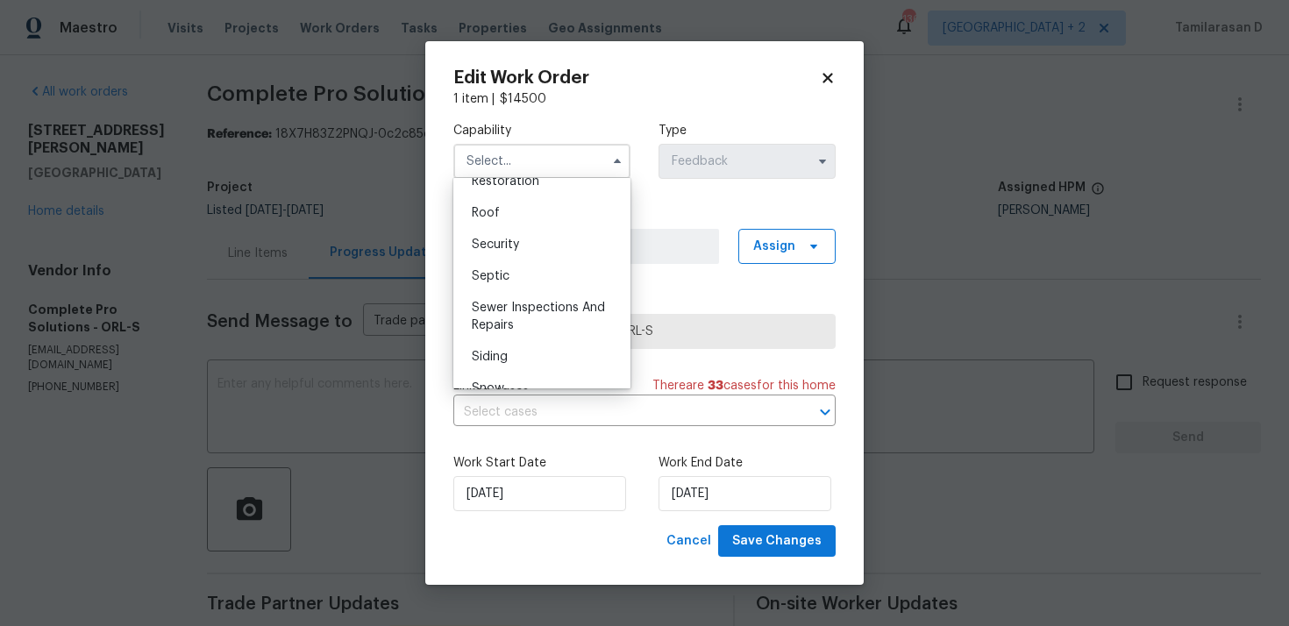
scroll to position [1775, 0]
click at [497, 277] on span "Septic" at bounding box center [491, 275] width 38 height 12
type input "Septic"
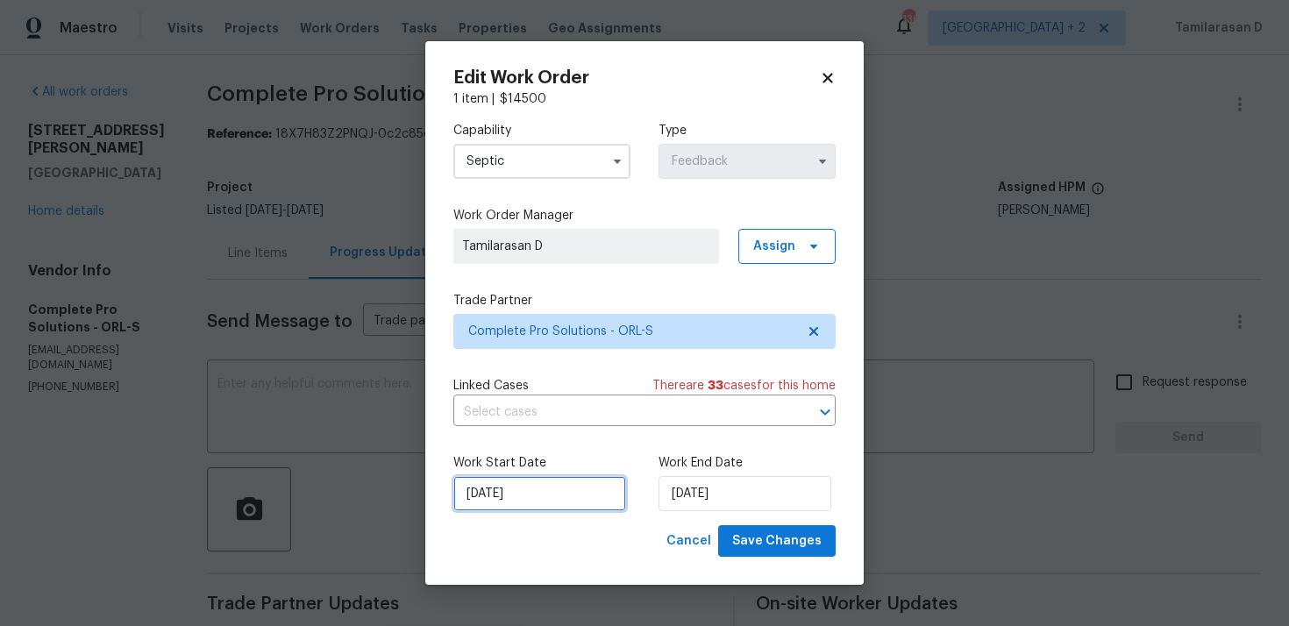
click at [506, 483] on input "13/06/2025" at bounding box center [539, 493] width 173 height 35
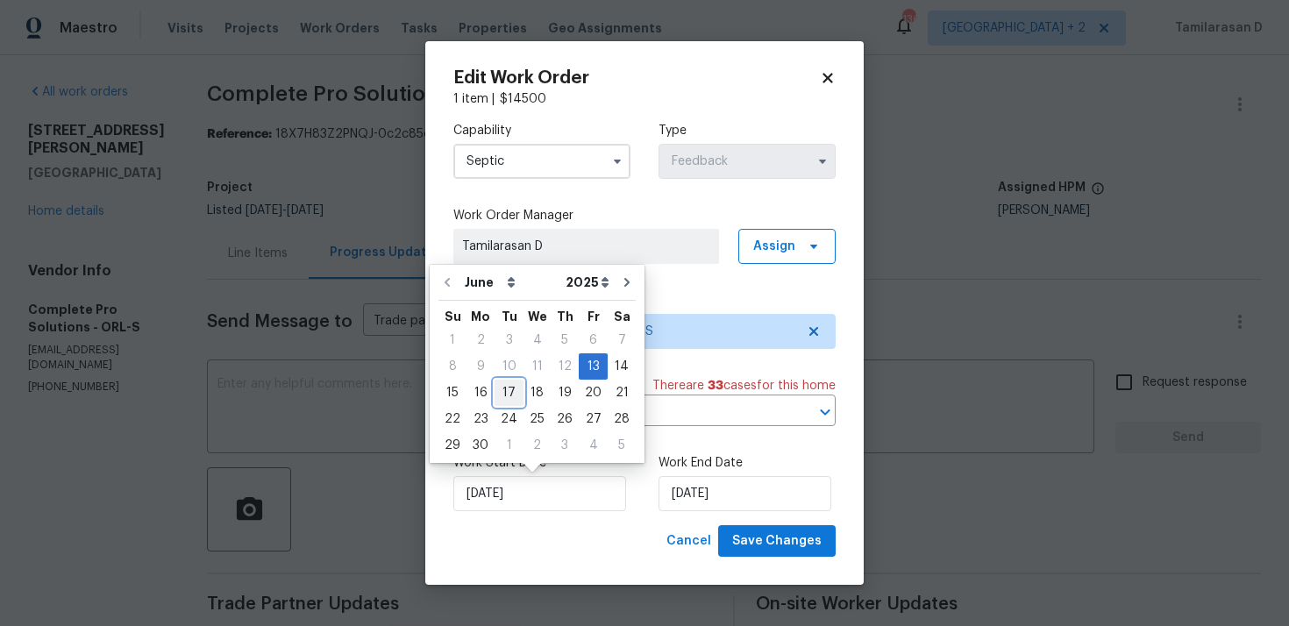
click at [513, 394] on div "17" at bounding box center [509, 393] width 29 height 25
type input "17/06/2025"
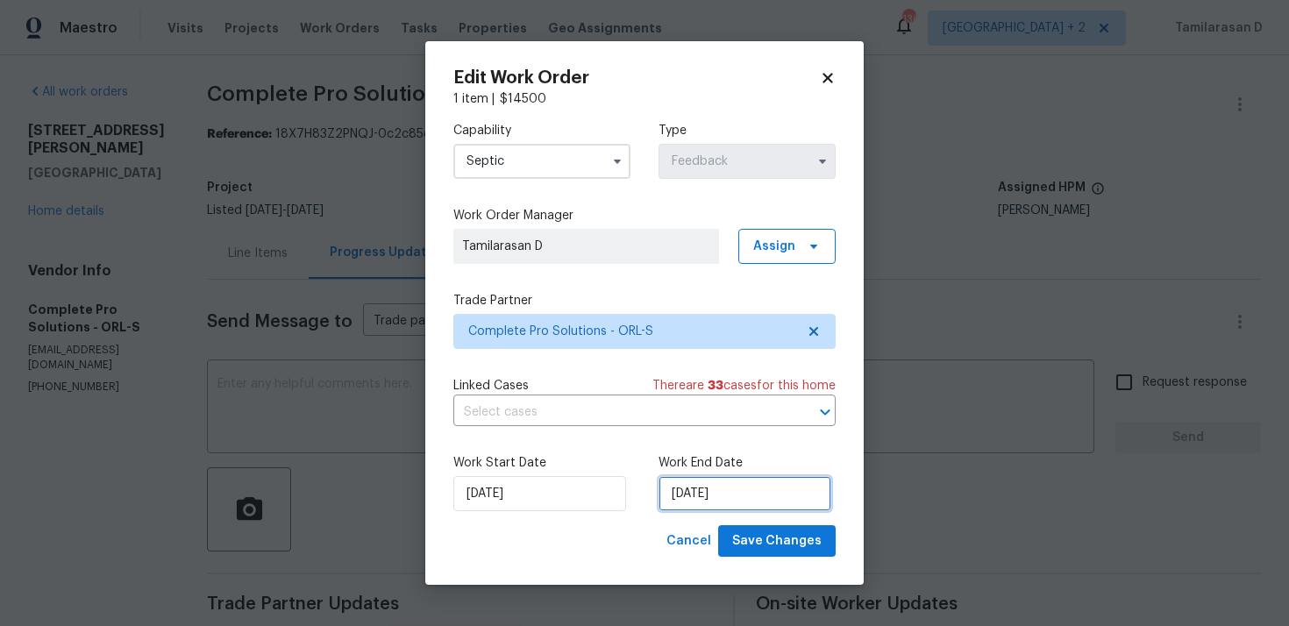
click at [712, 479] on input "17/06/2025" at bounding box center [745, 493] width 173 height 35
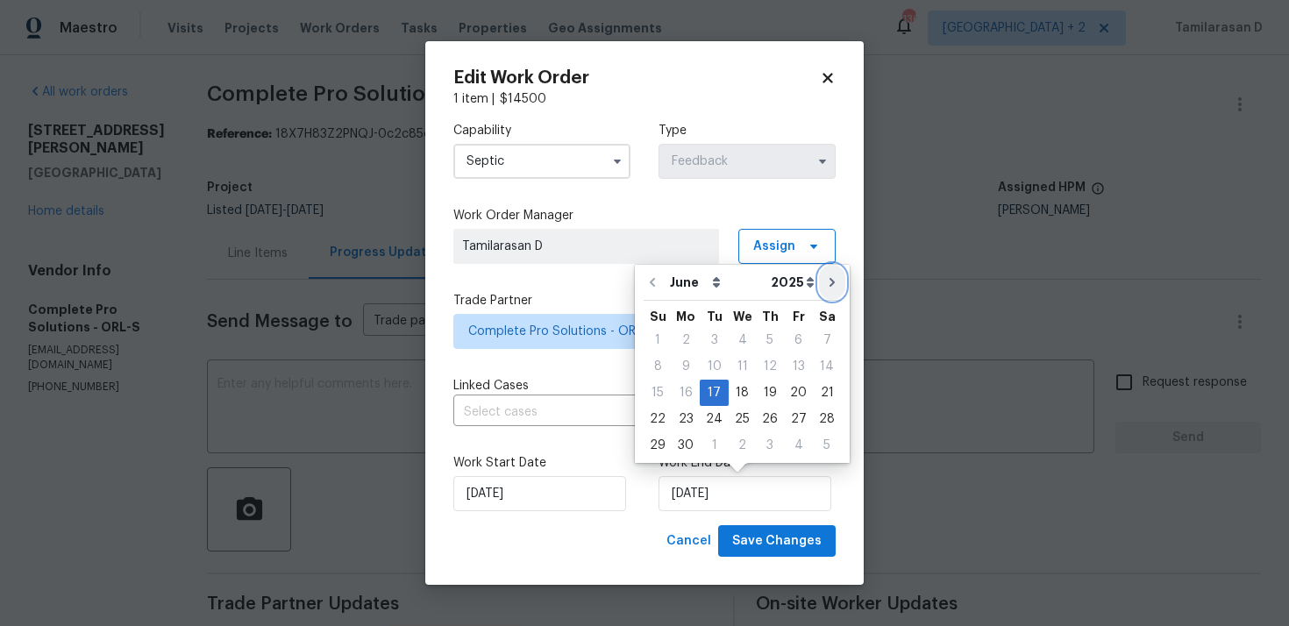
click at [826, 289] on icon "Go to next month" at bounding box center [832, 282] width 14 height 14
type input "17/07/2025"
select select "6"
click at [826, 289] on icon "Go to next month" at bounding box center [831, 282] width 14 height 14
type input "17/08/2025"
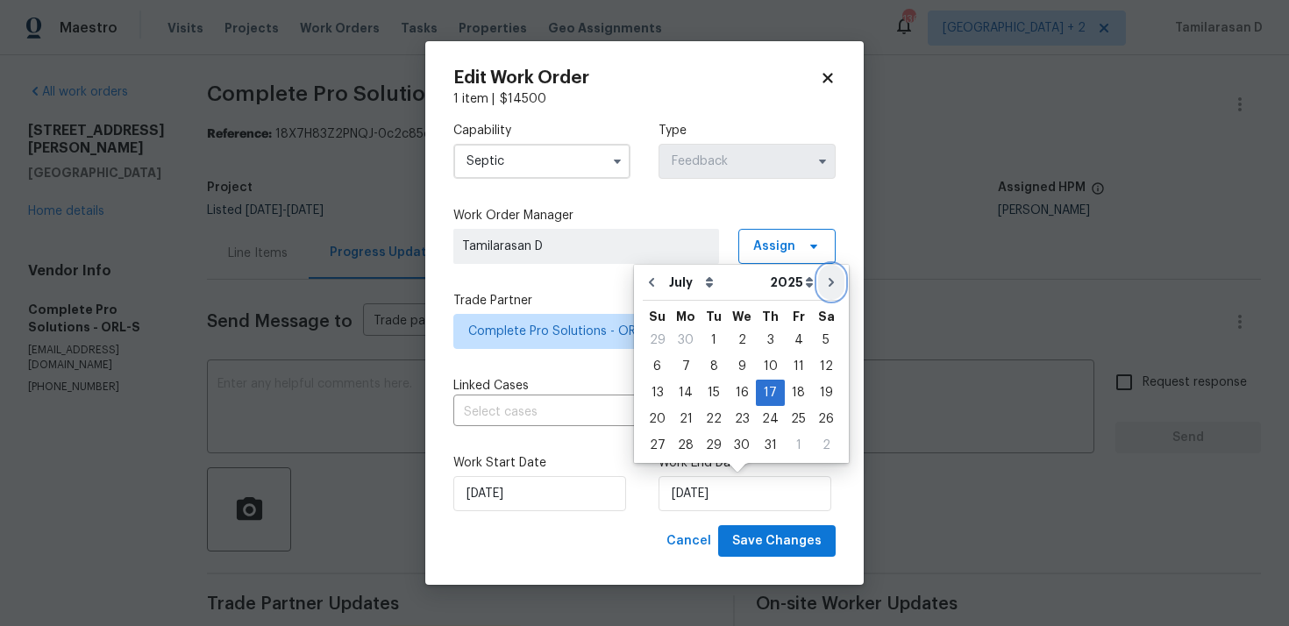
select select "7"
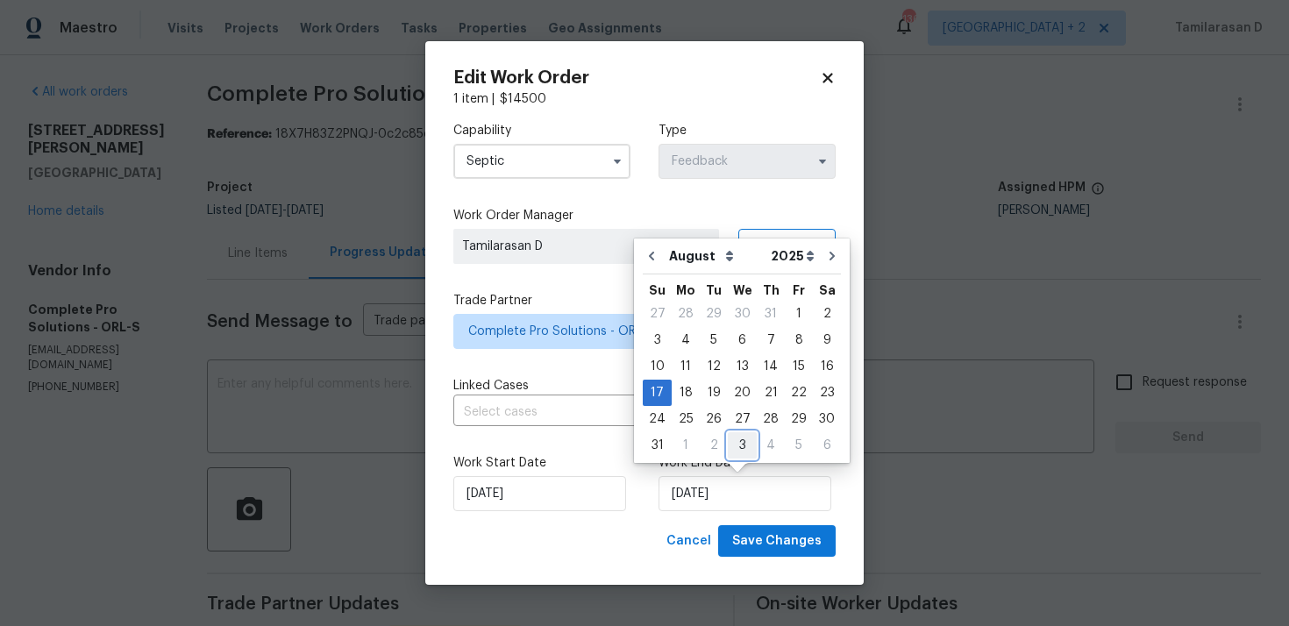
click at [728, 446] on div "3" at bounding box center [742, 445] width 29 height 25
type input "03/09/2025"
select select "8"
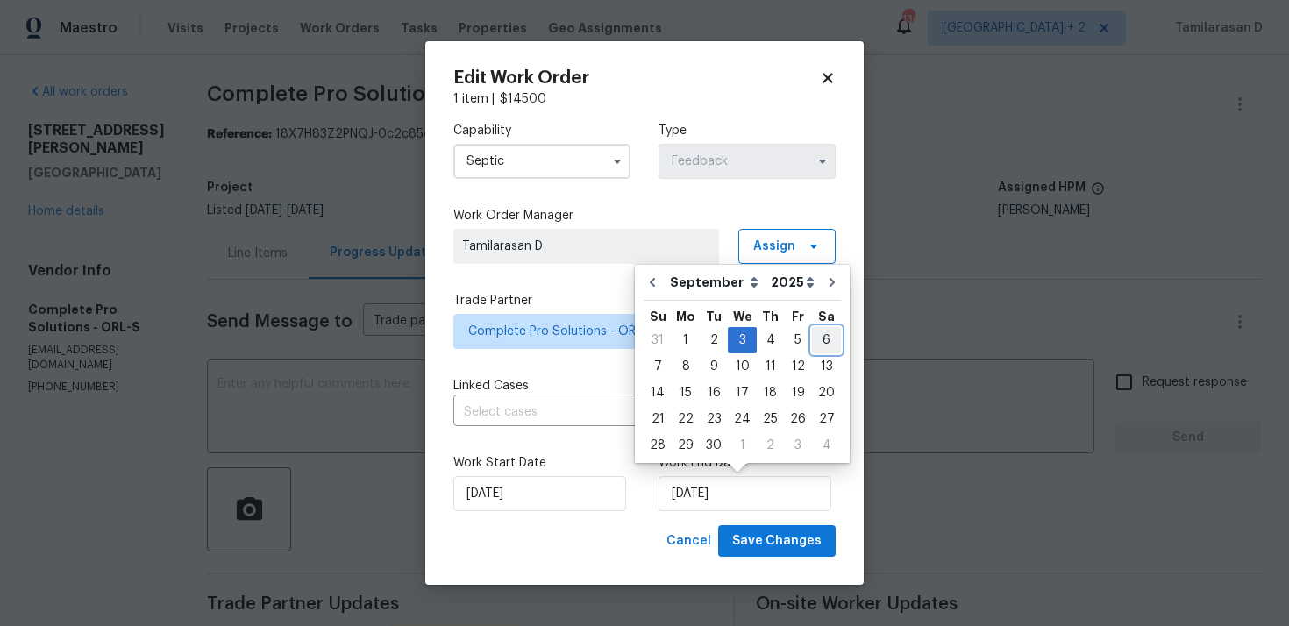
click at [812, 338] on div "6" at bounding box center [826, 340] width 29 height 25
type input "06/09/2025"
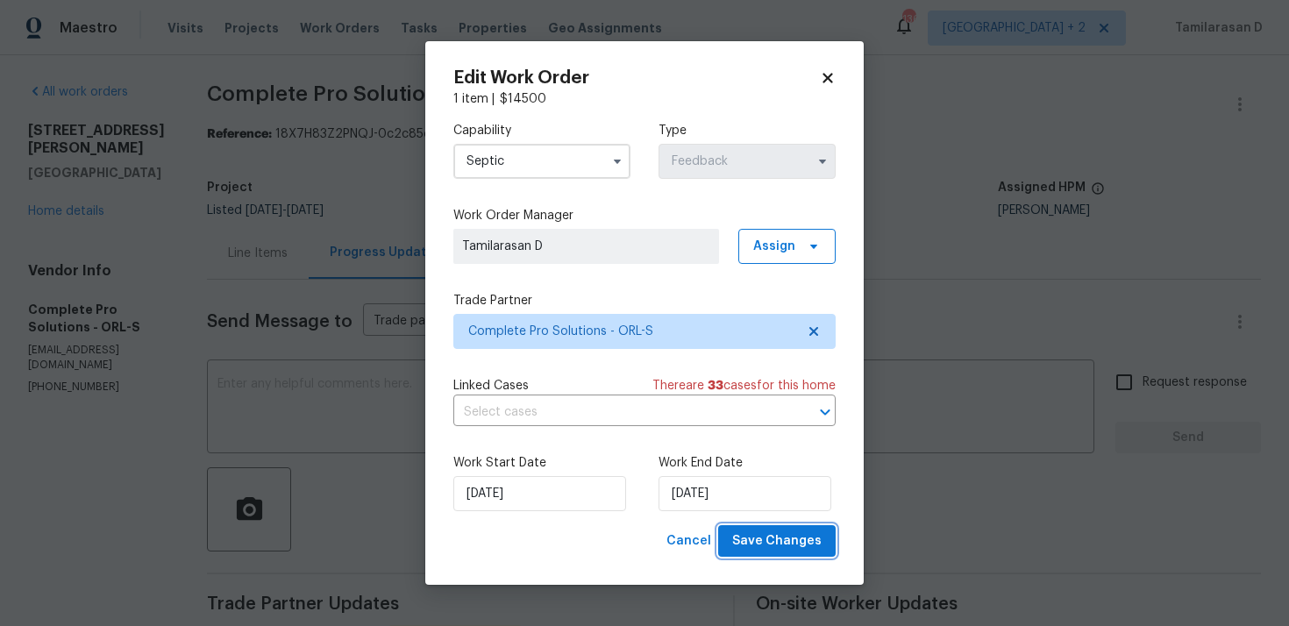
click at [759, 541] on span "Save Changes" at bounding box center [776, 542] width 89 height 22
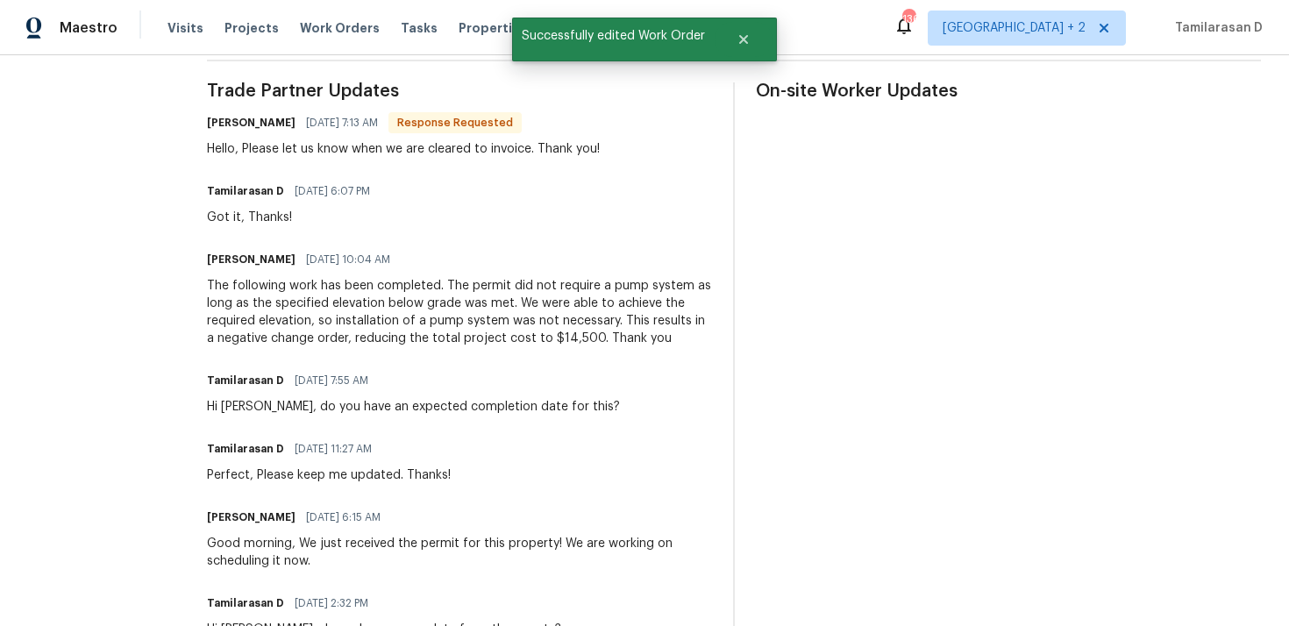
scroll to position [0, 0]
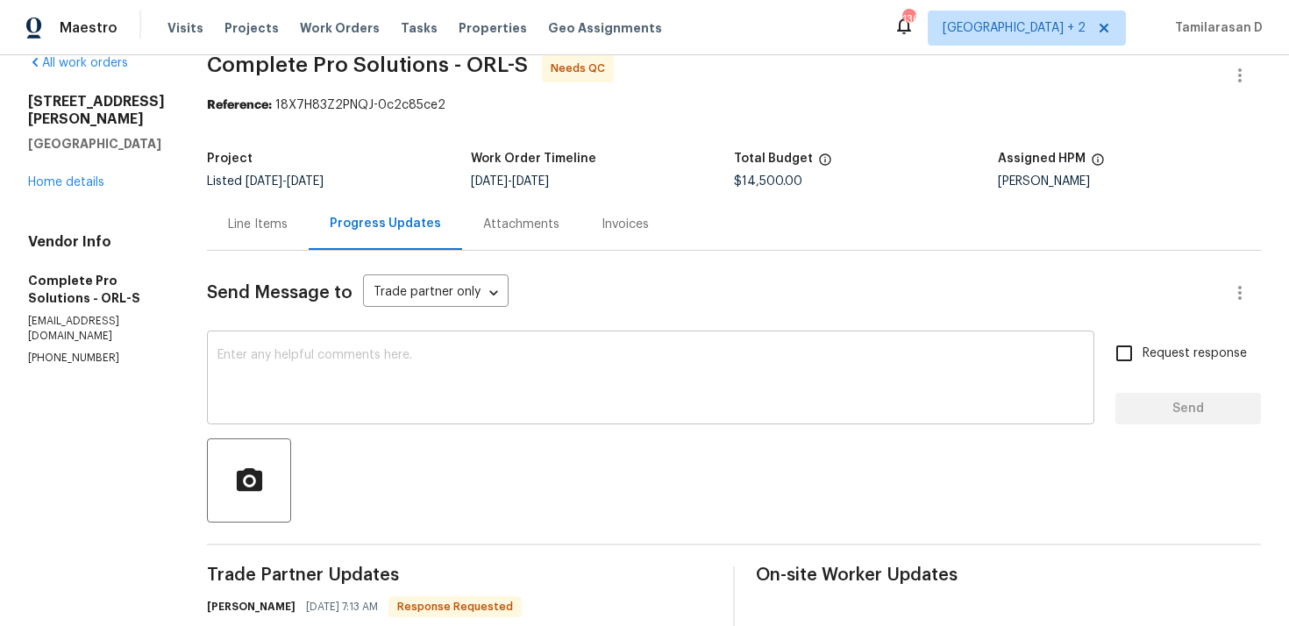
scroll to position [195, 0]
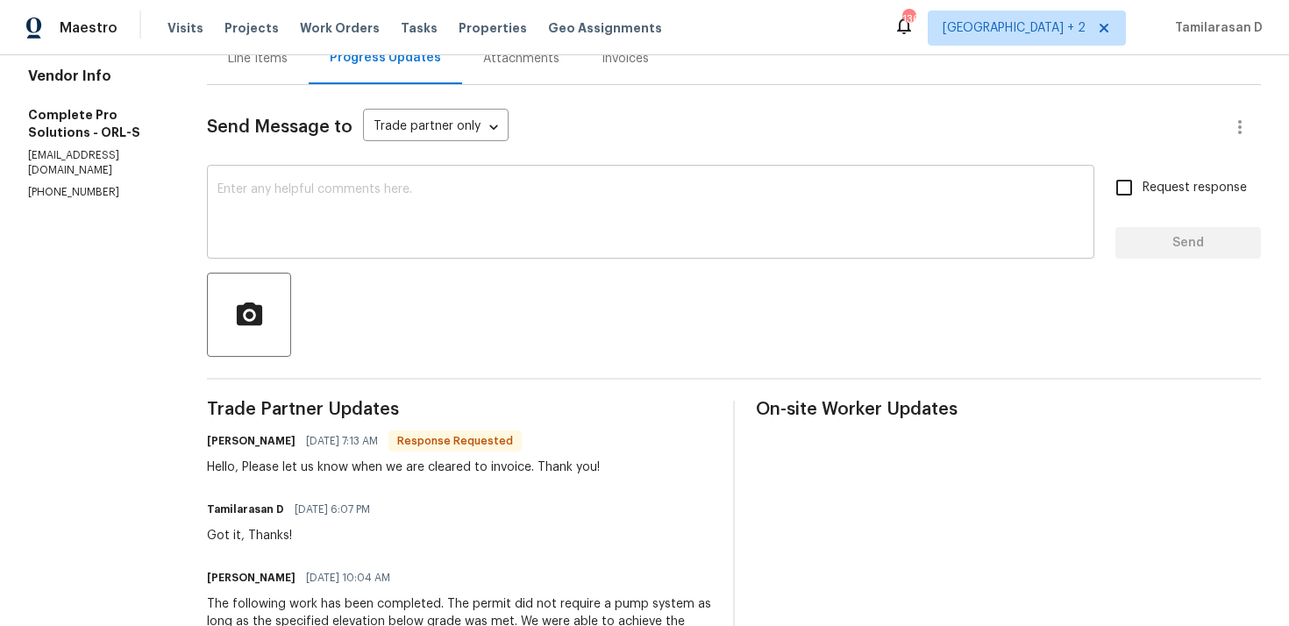
click at [330, 234] on textarea at bounding box center [650, 213] width 866 height 61
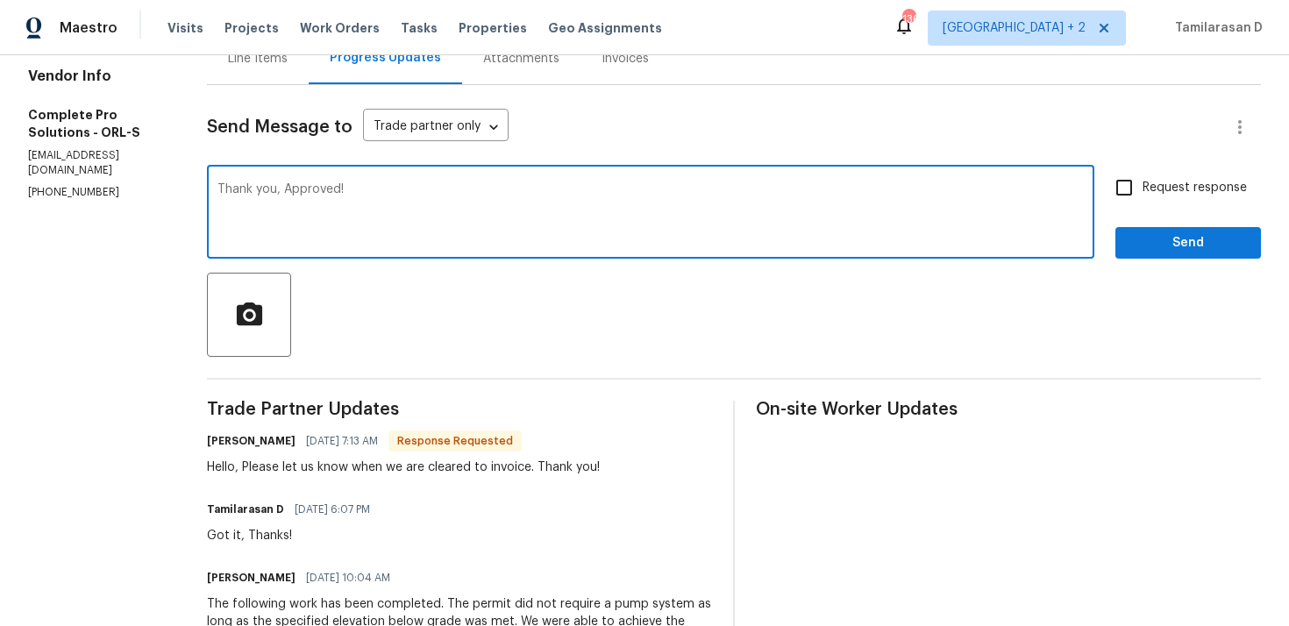
type textarea "Thank you, Approved!"
click at [1191, 250] on span "Send" at bounding box center [1189, 243] width 118 height 22
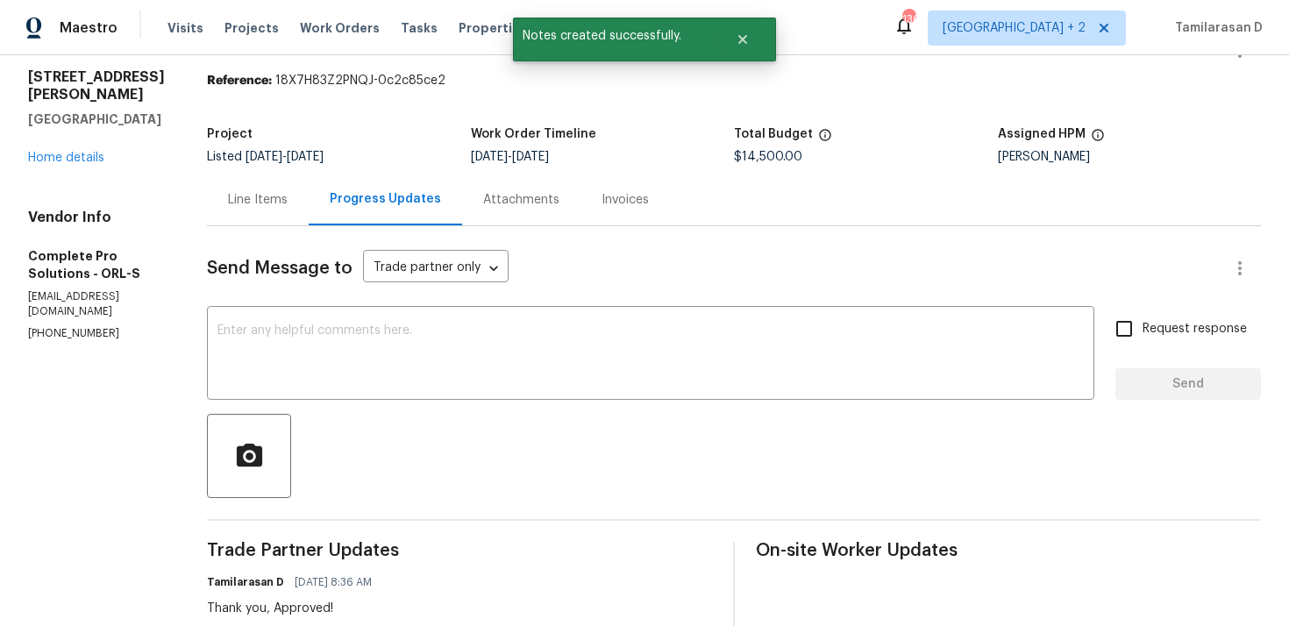
scroll to position [0, 0]
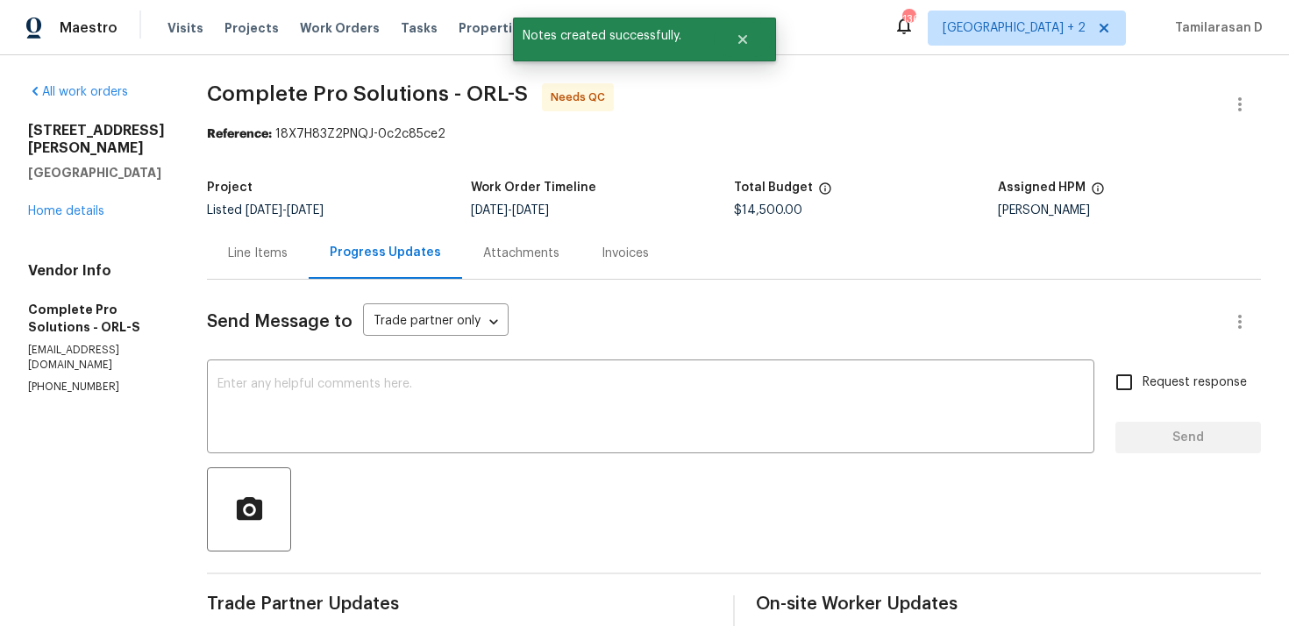
click at [284, 254] on div "Line Items" at bounding box center [258, 254] width 60 height 18
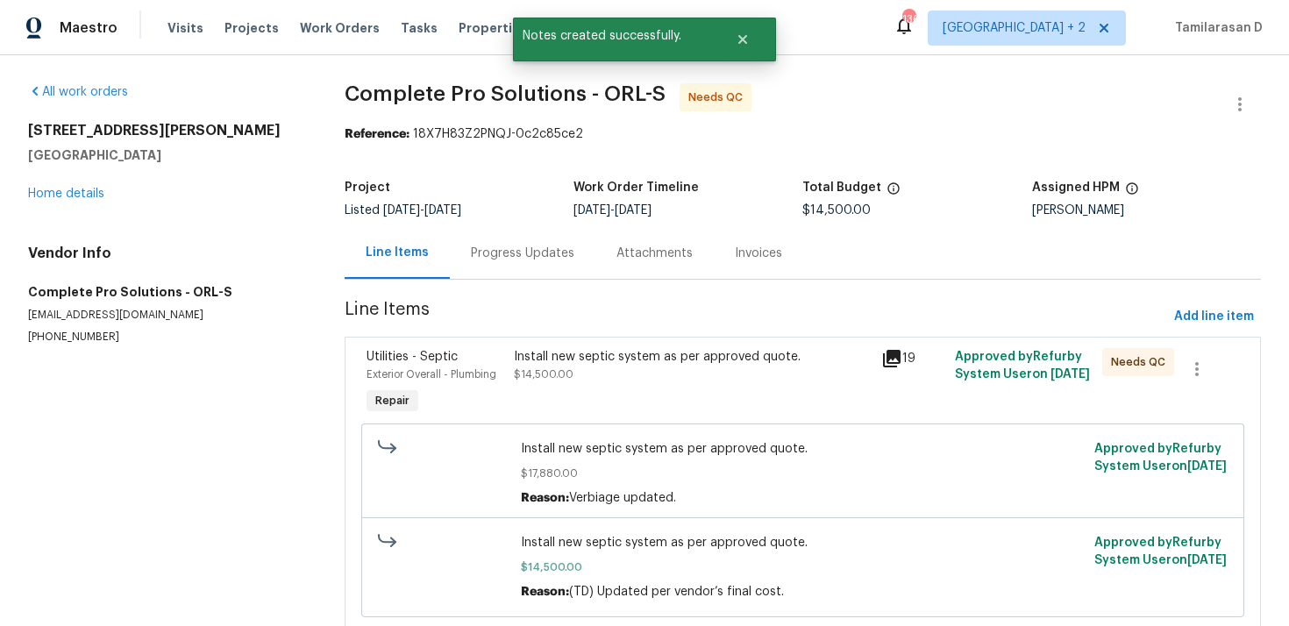
click at [638, 403] on div "Install new septic system as per approved quote. $14,500.00" at bounding box center [693, 383] width 368 height 81
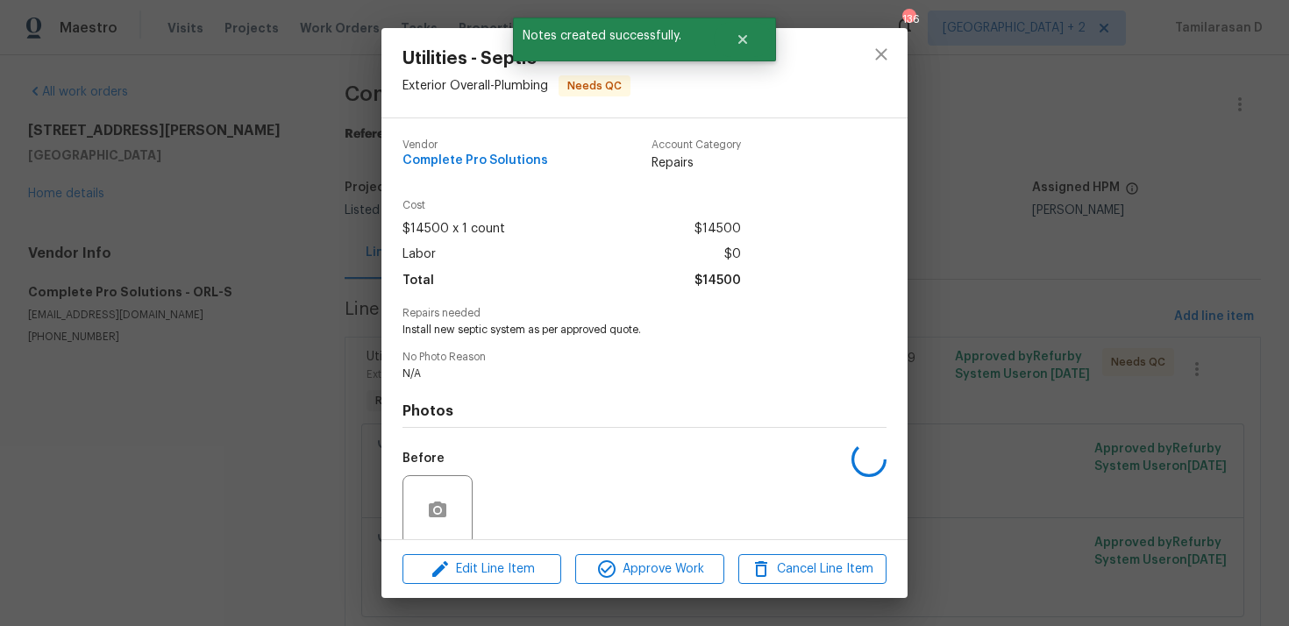
scroll to position [137, 0]
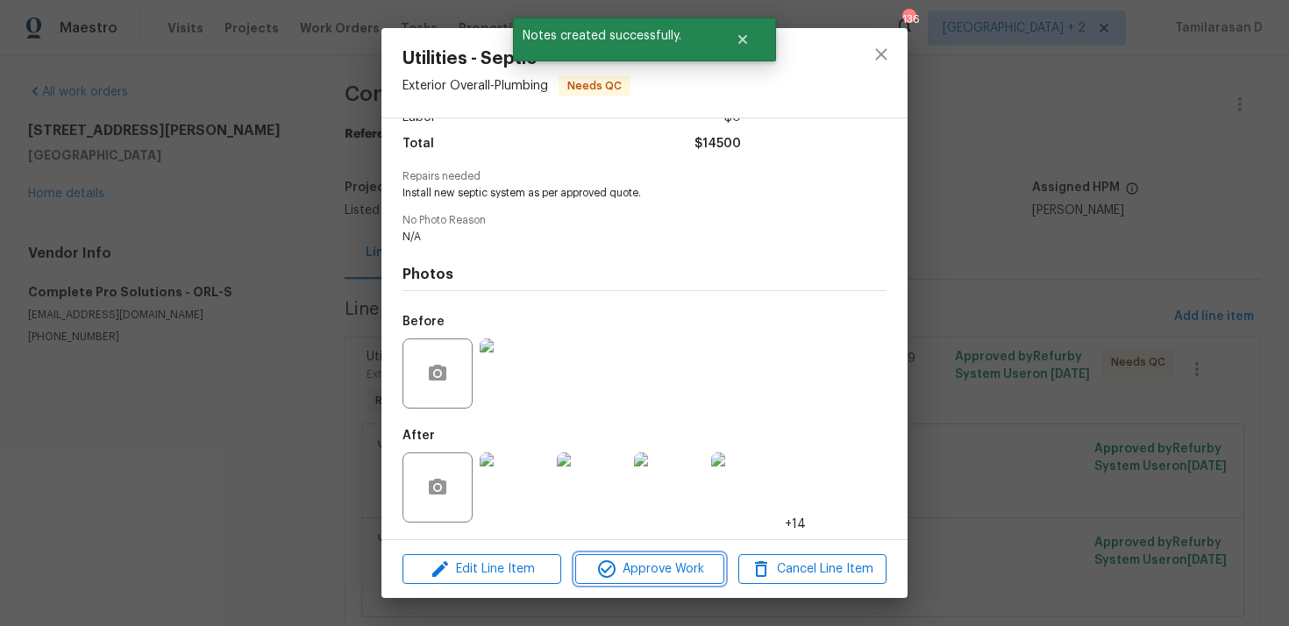
click at [645, 572] on span "Approve Work" at bounding box center [650, 570] width 138 height 22
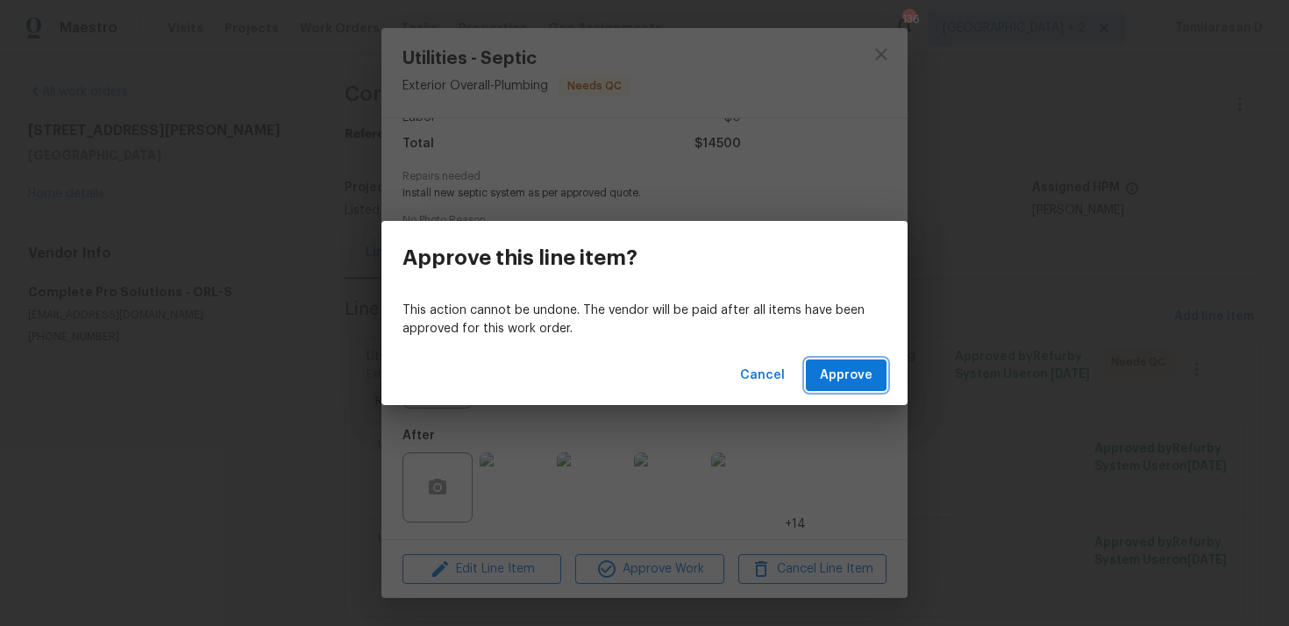
click at [852, 375] on span "Approve" at bounding box center [846, 376] width 53 height 22
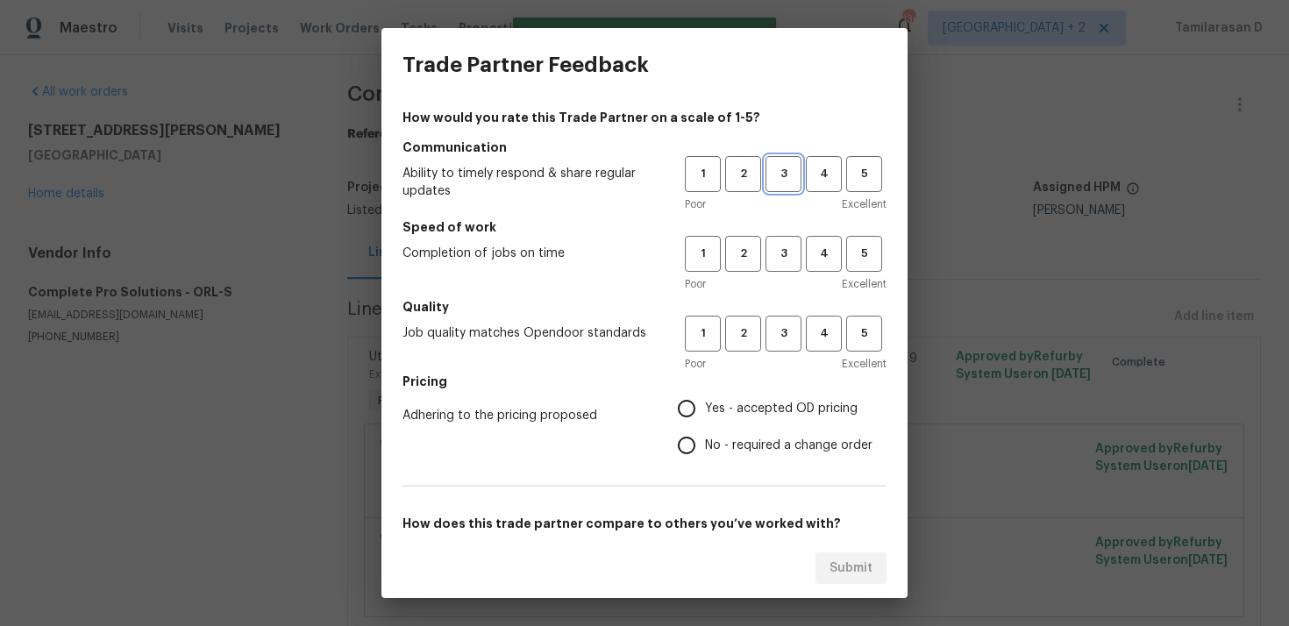
click at [782, 172] on span "3" at bounding box center [783, 174] width 32 height 20
click at [786, 254] on span "3" at bounding box center [783, 254] width 32 height 20
click at [790, 366] on div "Poor Excellent" at bounding box center [786, 364] width 202 height 18
click at [784, 335] on span "3" at bounding box center [783, 334] width 32 height 20
click at [706, 450] on span "No - required a change order" at bounding box center [789, 446] width 168 height 18
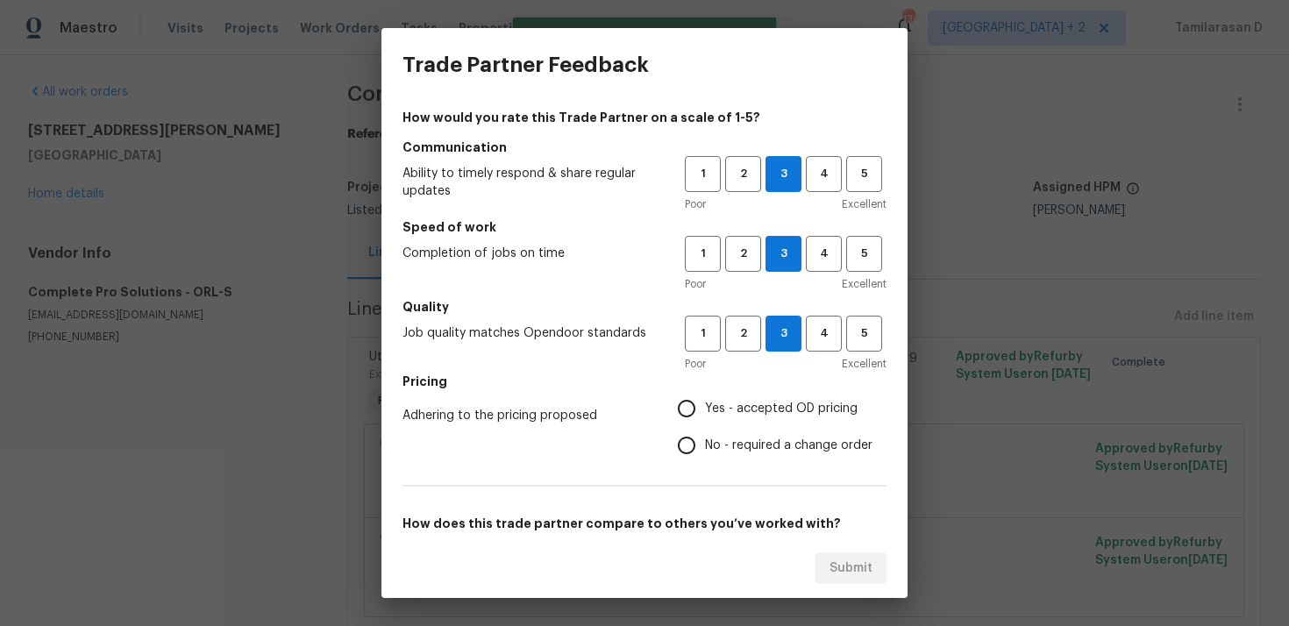
click at [705, 450] on input "No - required a change order" at bounding box center [686, 445] width 37 height 37
radio input "true"
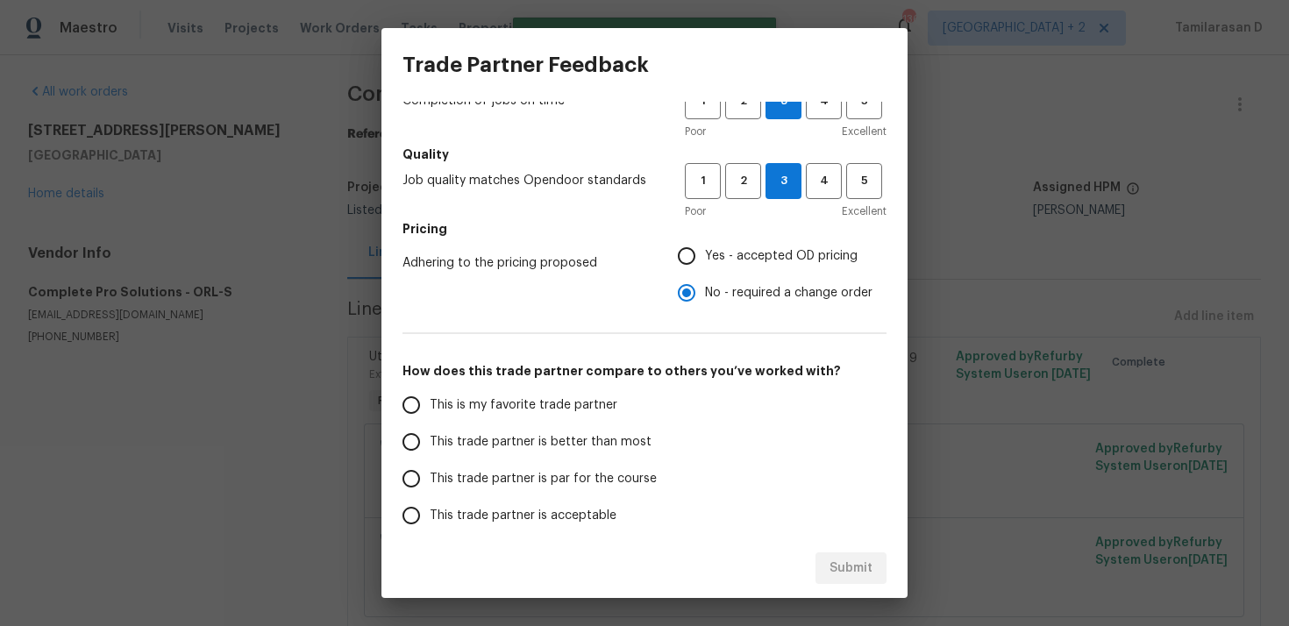
scroll to position [264, 0]
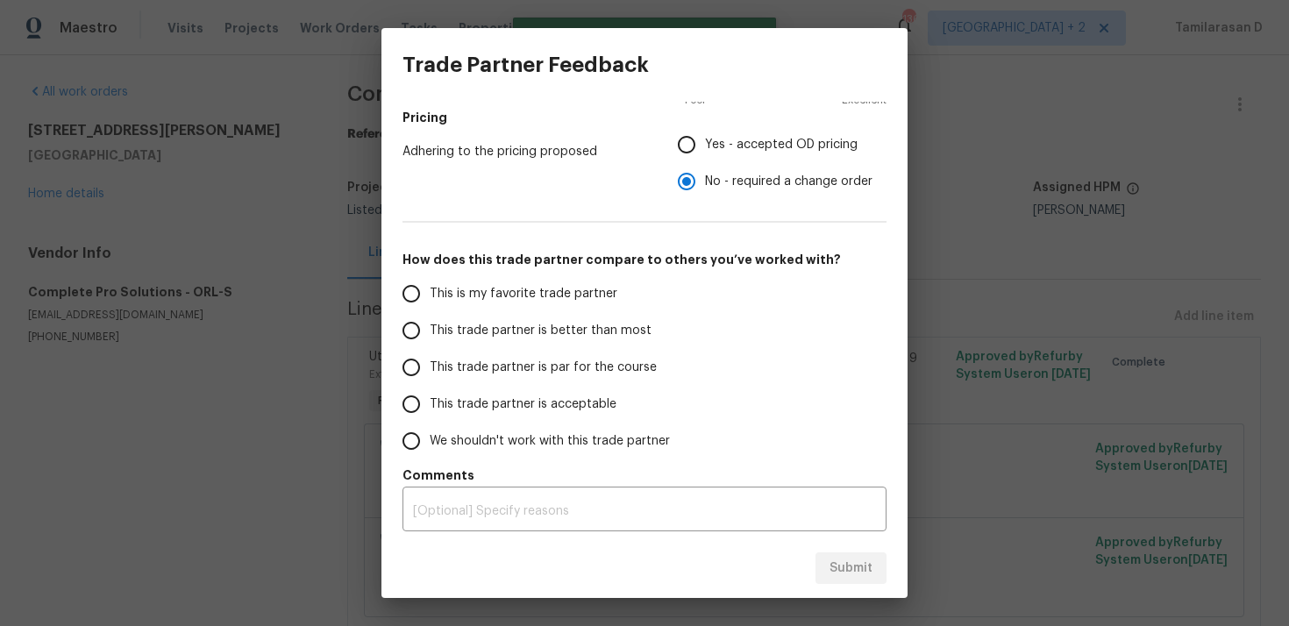
click at [431, 362] on span "This trade partner is par for the course" at bounding box center [543, 368] width 227 height 18
click at [430, 362] on input "This trade partner is par for the course" at bounding box center [411, 367] width 37 height 37
click at [837, 553] on button "Submit" at bounding box center [851, 569] width 71 height 32
radio input "true"
